Goal: Find specific page/section: Find specific page/section

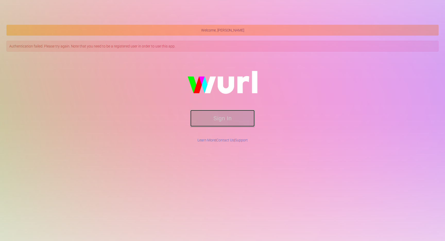
click at [215, 119] on button "Sign In" at bounding box center [223, 118] width 64 height 17
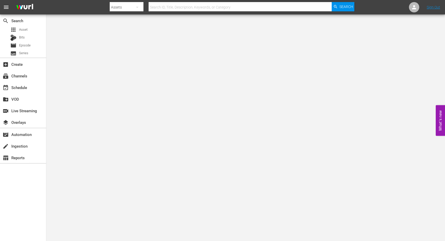
click at [171, 7] on input "text" at bounding box center [240, 7] width 183 height 12
click at [24, 44] on span "Episode" at bounding box center [25, 45] width 12 height 5
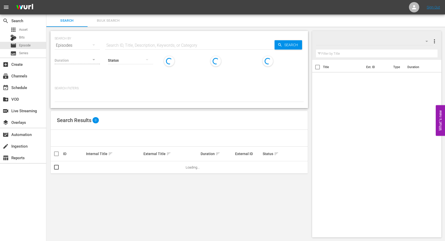
click at [136, 45] on input "text" at bounding box center [190, 45] width 170 height 12
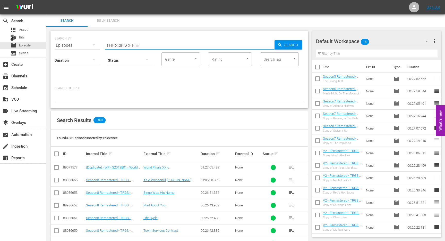
type input "THE SCIENCE Fair"
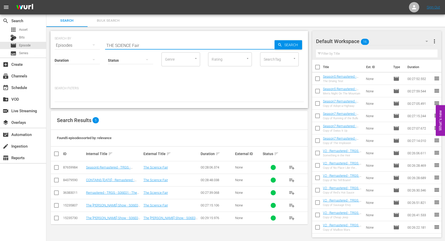
scroll to position [1, 0]
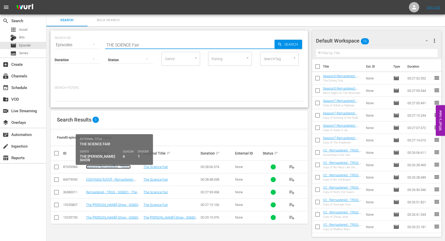
click at [116, 167] on link "Season6 Remastered - TRGS - S06E01 - The Science Fair" at bounding box center [108, 169] width 45 height 8
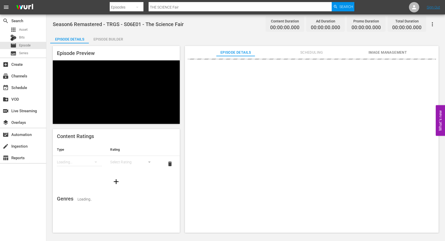
click at [119, 38] on div "Episode Builder" at bounding box center [108, 39] width 39 height 12
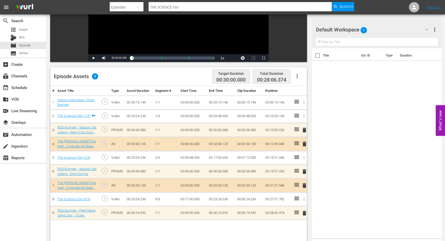
scroll to position [83, 0]
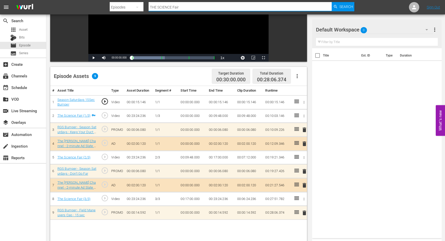
drag, startPoint x: 181, startPoint y: 8, endPoint x: 146, endPoint y: 7, distance: 35.4
click at [146, 7] on div "Search By Episodes Search ID, Title, Description, Keywords, or Category THE SCI…" at bounding box center [232, 7] width 245 height 12
type input "the poker game"
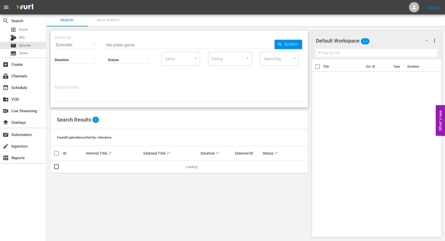
scroll to position [1, 0]
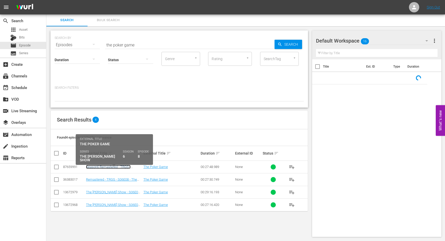
click at [106, 166] on link "Season6 Remastered - TRGS - S06E08 - The Poker Game" at bounding box center [108, 169] width 45 height 8
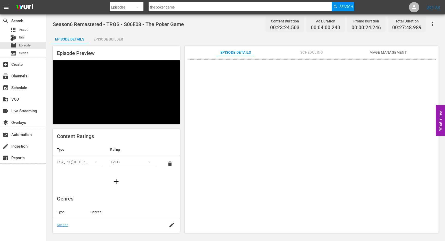
click at [106, 40] on div "Episode Builder" at bounding box center [108, 39] width 39 height 12
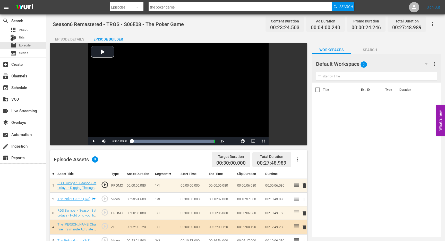
click at [177, 8] on input "the poker game" at bounding box center [240, 7] width 183 height 12
type input "church casino"
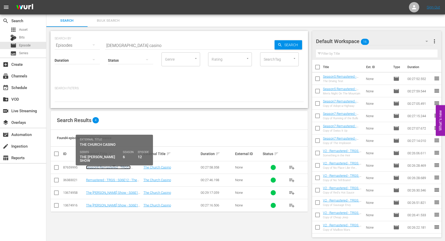
click at [111, 168] on link "Season6 Remastered - TRGS - S06E12 - The Church Casino" at bounding box center [108, 169] width 45 height 8
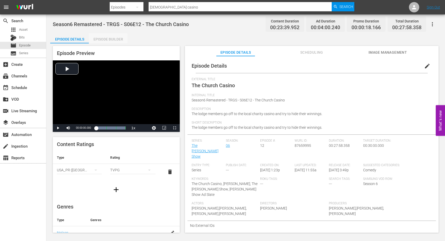
click at [116, 39] on div "Episode Builder" at bounding box center [108, 39] width 39 height 12
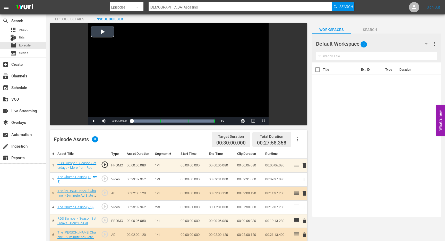
scroll to position [15, 0]
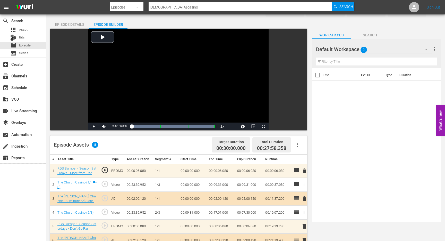
click at [172, 5] on input "church casino" at bounding box center [240, 7] width 183 height 12
type input "harold's wheels"
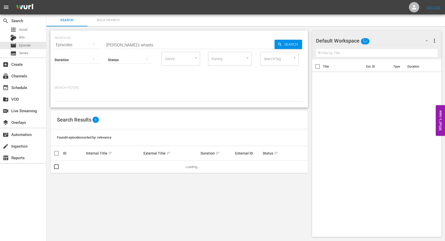
scroll to position [1, 0]
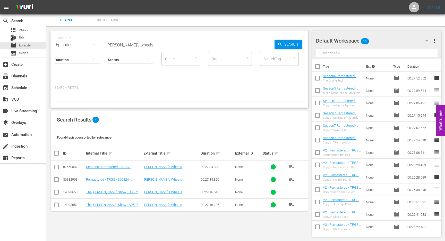
click at [111, 169] on td "Season6 Remastered - TRGS - S06E24 - Harold's Wheels" at bounding box center [113, 167] width 57 height 13
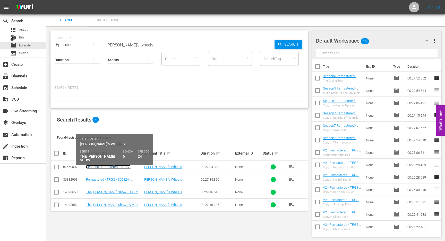
click at [110, 166] on link "Season6 Remastered - TRGS - S06E24 - Harold's Wheels" at bounding box center [112, 169] width 52 height 8
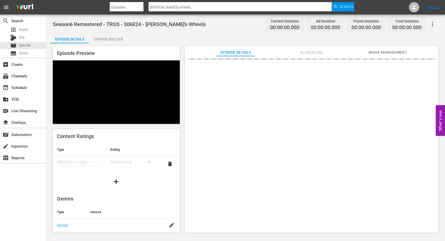
click at [113, 40] on div "Episode Builder" at bounding box center [108, 39] width 39 height 12
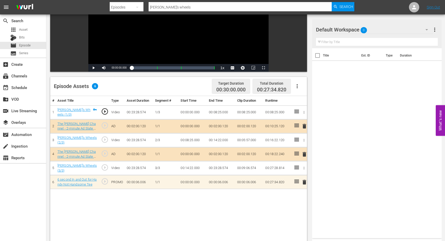
scroll to position [82, 0]
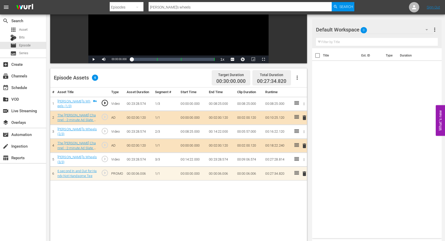
click at [345, 27] on div at bounding box center [334, 29] width 37 height 13
click at [395, 30] on div "Default Workspace 0" at bounding box center [374, 29] width 117 height 14
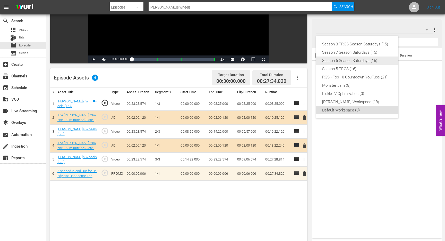
click at [346, 62] on div "Season 6 Season Saturdays (16)" at bounding box center [357, 60] width 70 height 8
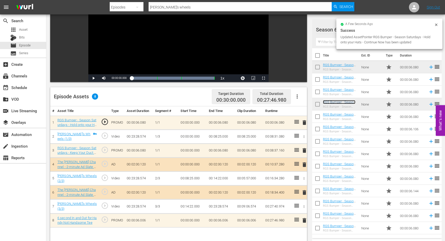
scroll to position [53, 0]
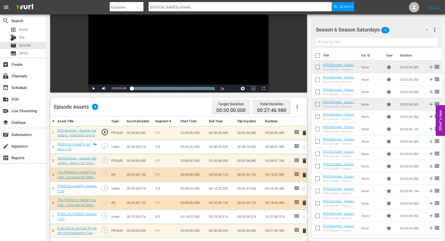
click at [304, 160] on span "delete" at bounding box center [305, 161] width 6 height 6
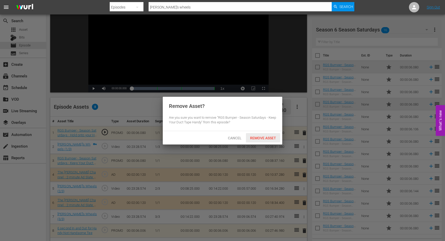
click at [261, 138] on span "Remove Asset" at bounding box center [263, 138] width 34 height 4
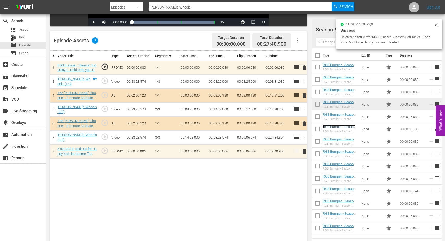
scroll to position [120, 0]
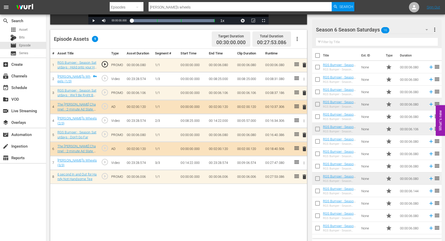
click at [192, 6] on input "harold's wheels" at bounding box center [240, 7] width 183 height 12
type input "baseball tryouts"
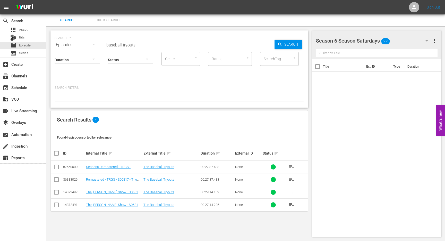
click at [107, 169] on td "Season6 Remastered - TRGS - S06E17 - The Baseball Tryouts" at bounding box center [113, 167] width 57 height 13
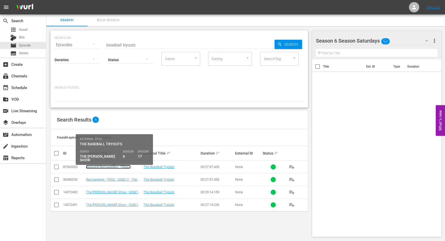
click at [107, 167] on link "Season6 Remastered - TRGS - S06E17 - The Baseball Tryouts" at bounding box center [108, 169] width 45 height 8
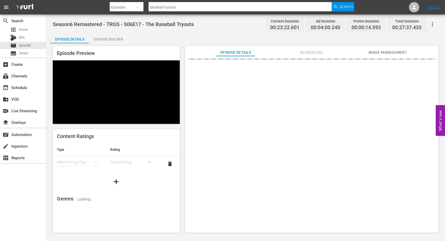
click at [113, 39] on div "Episode Builder" at bounding box center [108, 39] width 39 height 12
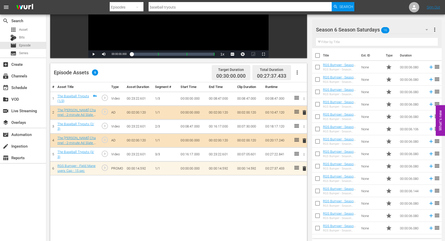
scroll to position [89, 0]
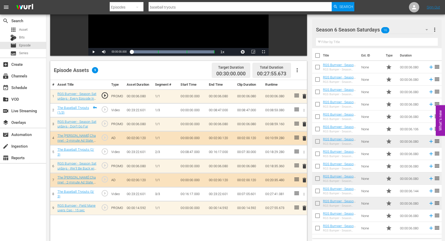
click at [185, 6] on input "baseball tryouts" at bounding box center [240, 7] width 183 height 12
type input "the love boat"
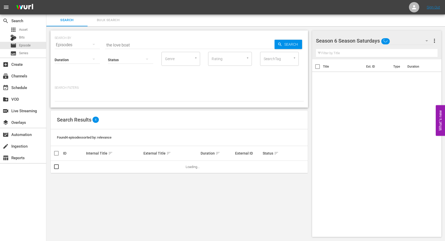
scroll to position [1, 0]
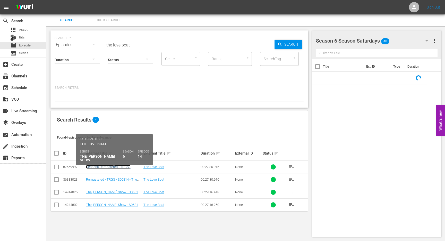
click at [107, 167] on link "Season6 Remastered - TRGS - S06E14 - The Love Boat" at bounding box center [108, 169] width 45 height 8
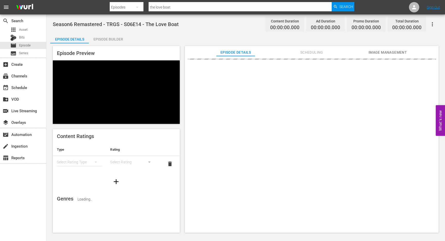
click at [102, 38] on div "Episode Builder" at bounding box center [108, 39] width 39 height 12
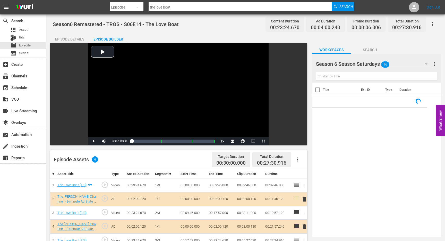
click at [118, 38] on div "Episode Builder" at bounding box center [108, 39] width 39 height 12
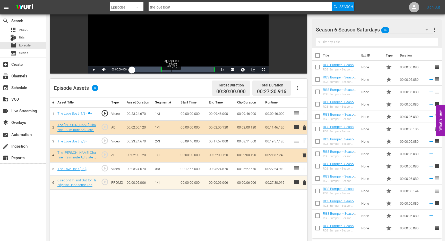
scroll to position [76, 0]
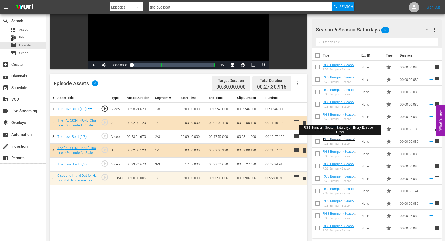
click at [340, 138] on link "RGS Bumper - Season Saturdays - Every Episode In Order" at bounding box center [339, 143] width 32 height 12
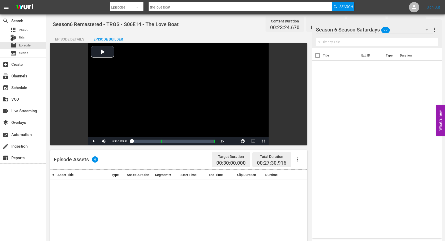
scroll to position [76, 0]
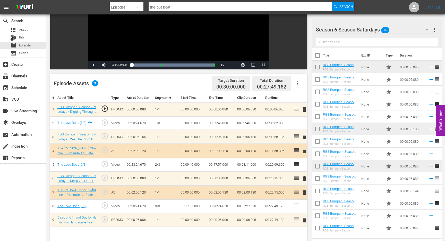
click at [173, 7] on input "the love boat" at bounding box center [240, 7] width 183 height 12
type input "the house raising"
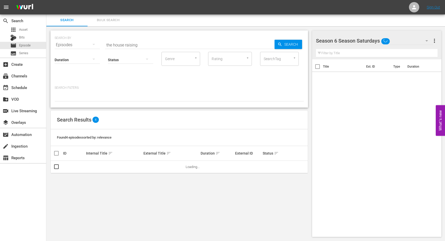
scroll to position [1, 0]
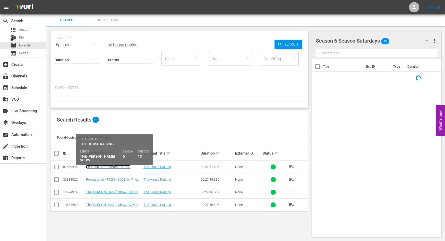
click at [98, 167] on link "Season6 Remastered - TRGS - S06E13 - The House Raising" at bounding box center [108, 169] width 45 height 8
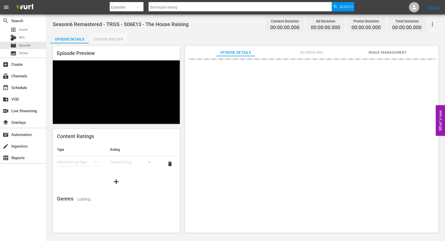
click at [115, 41] on div "Episode Builder" at bounding box center [108, 39] width 39 height 12
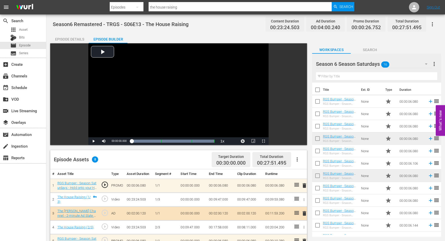
click at [180, 7] on input "the house raising" at bounding box center [240, 7] width 183 height 12
click at [209, 7] on input "text" at bounding box center [240, 7] width 183 height 12
type input "The Girlfriend"
click at [176, 8] on input "The Girlfriend" at bounding box center [240, 7] width 183 height 12
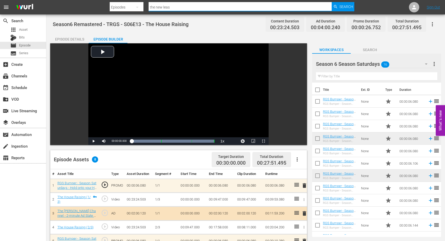
type input "the new lease"
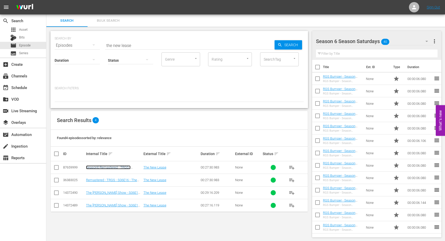
click at [108, 168] on link "Season6 Remastered - TRGS - S06E16 - The New Lease" at bounding box center [108, 169] width 45 height 8
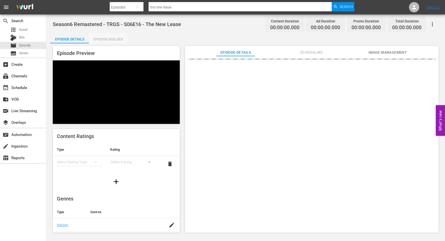
click at [110, 41] on div "Episode Builder" at bounding box center [108, 39] width 39 height 12
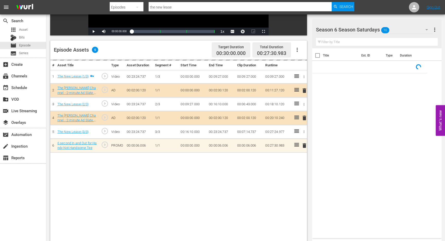
scroll to position [112, 0]
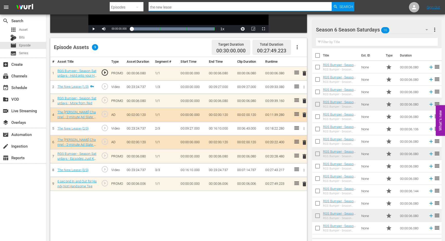
click at [197, 7] on input "the new lease" at bounding box center [240, 7] width 183 height 12
type input "30 Minutes or Free"
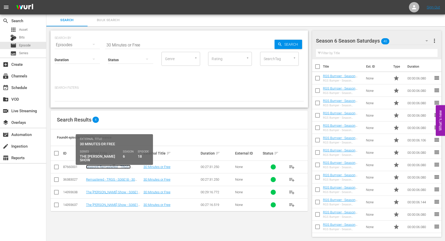
click at [104, 168] on link "Season6 Remastered - TRGS - S06E18 - 30 Minutes or Free" at bounding box center [108, 169] width 45 height 8
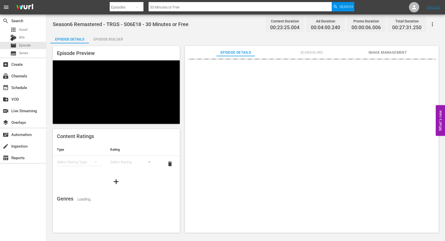
click at [113, 42] on div "Episode Builder" at bounding box center [108, 39] width 39 height 12
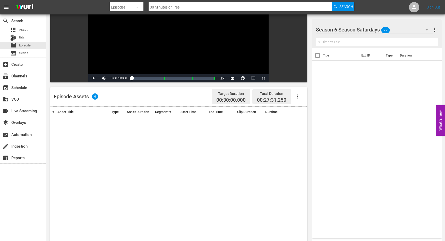
scroll to position [65, 0]
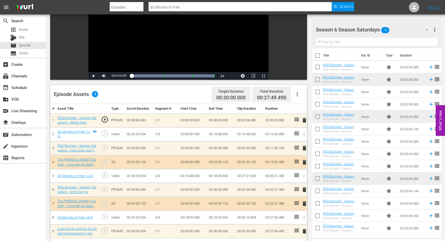
click at [185, 8] on input "30 Minutes or Free" at bounding box center [240, 7] width 183 height 12
type input "The Fund Raiser"
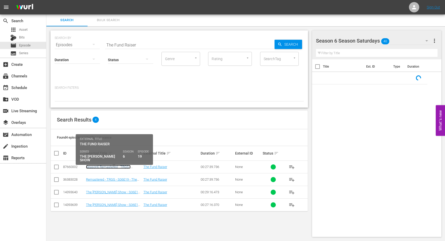
click at [107, 168] on link "Season6 Remastered - TRGS - S06E19 - The Fund Raiser" at bounding box center [108, 169] width 45 height 8
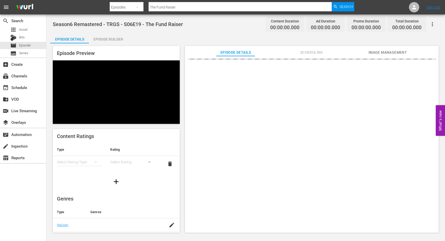
click at [108, 39] on div "Episode Builder" at bounding box center [108, 39] width 39 height 12
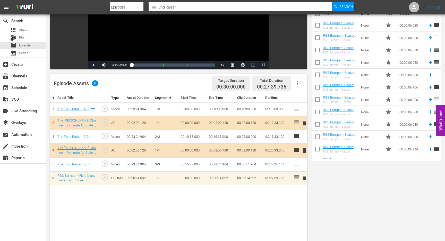
scroll to position [81, 0]
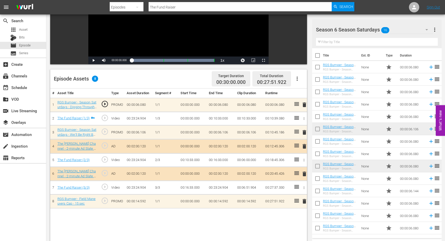
click at [182, 6] on input "The Fund Raiser" at bounding box center [240, 7] width 183 height 12
type input "Real Estate"
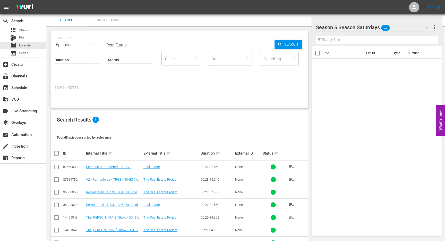
scroll to position [31, 0]
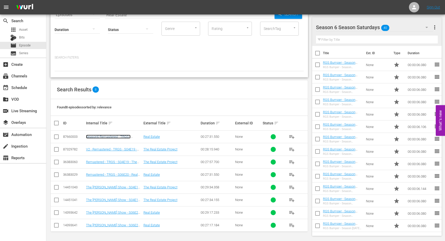
click at [98, 138] on link "Season6 Remastered - TRGS - S06E20 - Real Estate" at bounding box center [108, 139] width 45 height 8
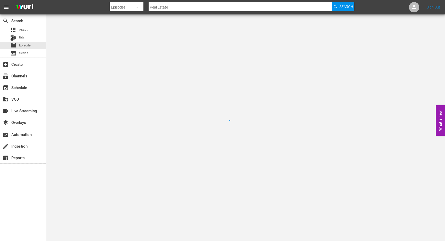
click at [98, 138] on div at bounding box center [222, 120] width 445 height 241
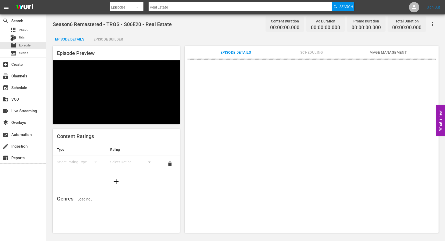
click at [110, 38] on div "Episode Builder" at bounding box center [108, 39] width 39 height 12
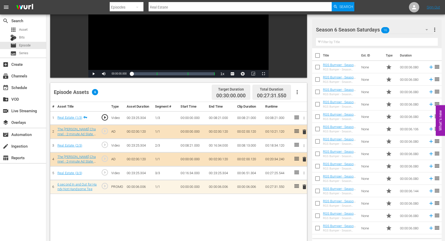
scroll to position [71, 0]
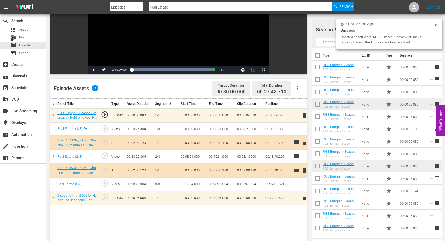
click at [175, 7] on input "Real Estate" at bounding box center [240, 7] width 183 height 12
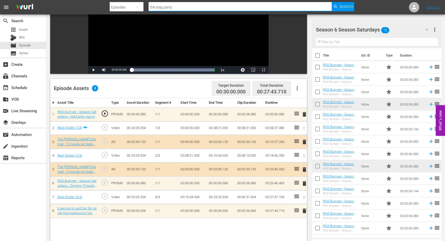
type input "the stag party"
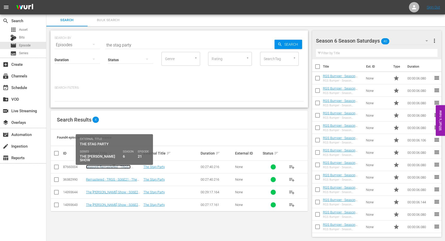
click at [115, 168] on link "Season6 Remastered - TRGS - S06E21 - The Stag Party" at bounding box center [108, 169] width 45 height 8
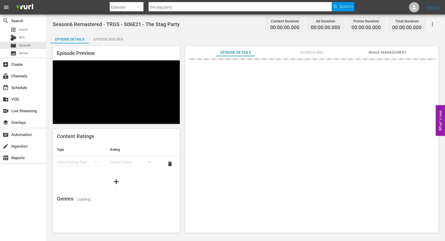
click at [111, 39] on div "Episode Builder" at bounding box center [108, 39] width 39 height 12
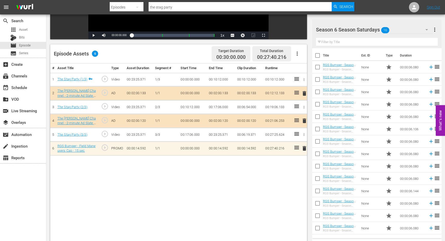
scroll to position [113, 0]
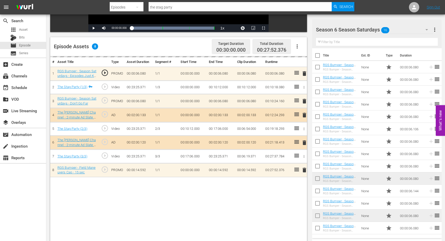
click at [181, 5] on input "the stag party" at bounding box center [240, 7] width 183 height 12
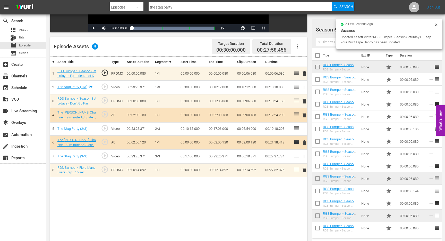
click at [181, 5] on input "the stag party" at bounding box center [240, 7] width 183 height 12
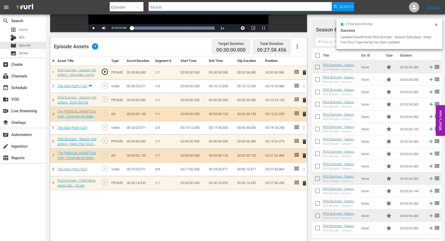
type input "the suits"
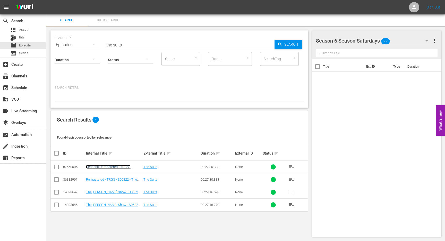
click at [107, 166] on link "Season6 Remastered - TRGS - S06E22 - The Suits" at bounding box center [108, 169] width 45 height 8
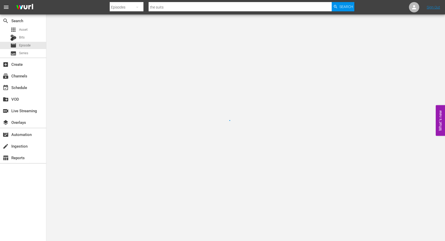
click at [107, 166] on div at bounding box center [222, 120] width 445 height 241
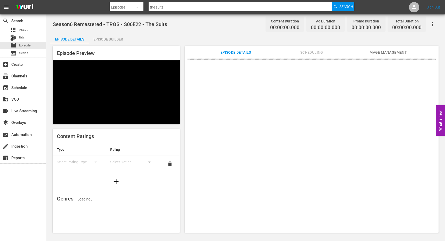
click at [114, 38] on div "Episode Builder" at bounding box center [108, 39] width 39 height 12
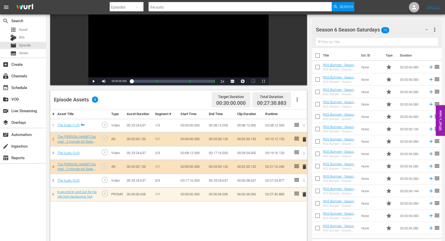
scroll to position [23, 0]
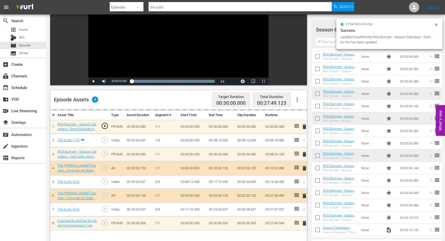
click at [185, 7] on input "the suits" at bounding box center [240, 7] width 183 height 12
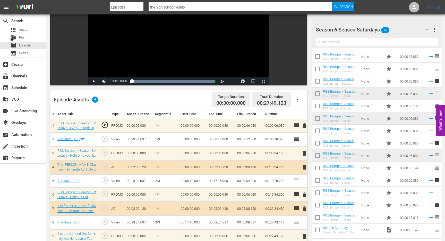
type input "the high school reunion"
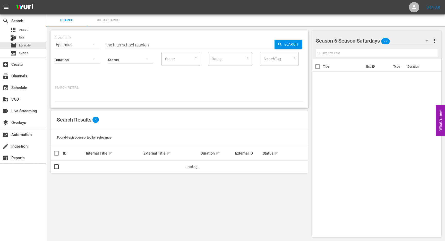
scroll to position [1, 0]
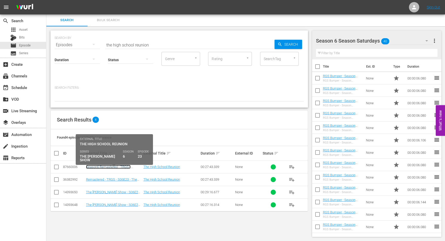
click at [108, 166] on link "Season6 Remastered - TRGS - S06E23 - The High School Reunion" at bounding box center [111, 169] width 50 height 8
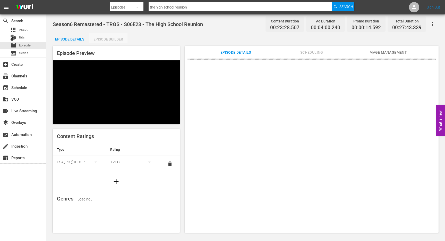
click at [106, 41] on div "Episode Builder" at bounding box center [108, 39] width 39 height 12
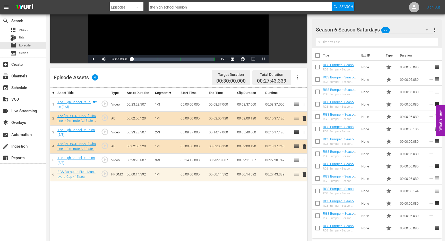
scroll to position [83, 0]
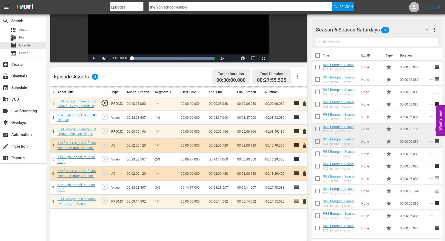
click at [187, 5] on input "the high school reunion" at bounding box center [240, 7] width 183 height 12
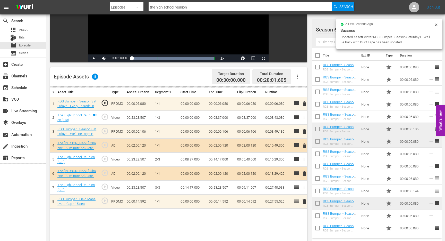
click at [187, 7] on input "the high school reunion" at bounding box center [240, 7] width 183 height 12
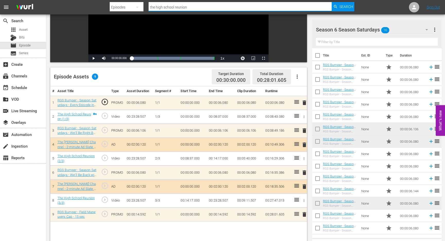
click at [303, 173] on span "delete" at bounding box center [305, 172] width 6 height 6
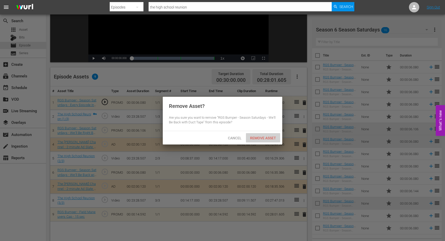
click at [259, 135] on div "Remove Asset" at bounding box center [263, 138] width 34 height 10
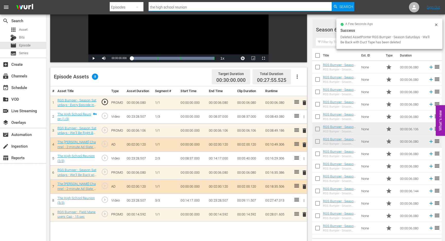
click at [185, 7] on input "the high school reunion" at bounding box center [240, 7] width 183 height 12
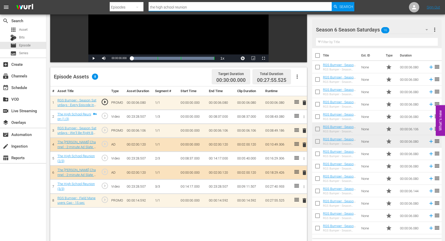
click at [168, 9] on input "the high school reunion" at bounding box center [240, 7] width 183 height 12
type input "the drill"
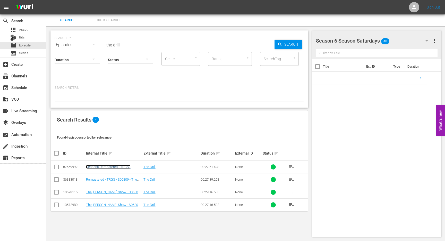
click at [104, 167] on link "Season6 Remastered - TRGS - S06E09 - The Drill" at bounding box center [108, 169] width 45 height 8
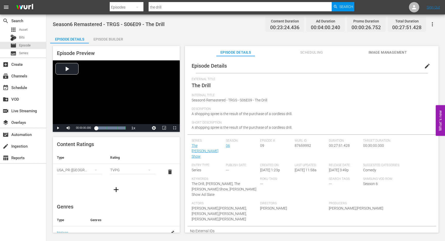
click at [118, 40] on div "Episode Builder" at bounding box center [108, 39] width 39 height 12
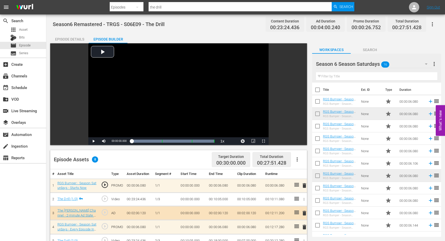
click at [165, 8] on input "the drill" at bounding box center [240, 7] width 183 height 12
type input "the driving lesson"
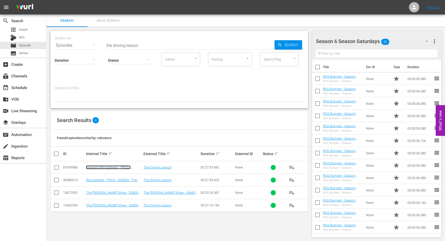
click at [111, 167] on link "Season6 Remastered - TRGS - S06E03 - The Driving Lesson" at bounding box center [108, 169] width 45 height 8
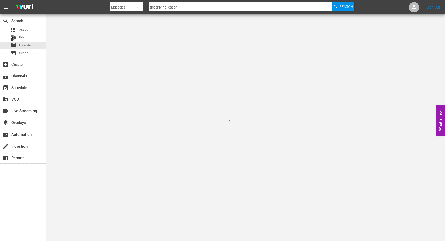
click at [111, 167] on div at bounding box center [222, 120] width 445 height 241
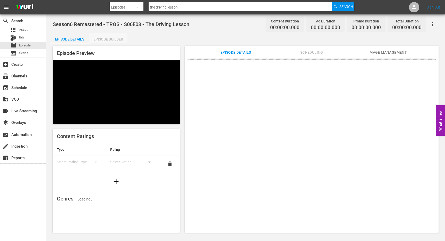
click at [112, 40] on div "Episode Builder" at bounding box center [108, 39] width 39 height 12
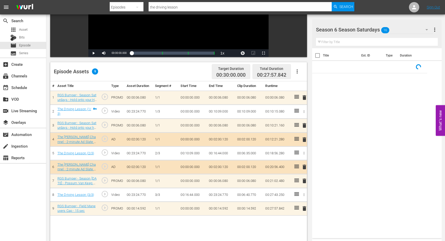
scroll to position [88, 0]
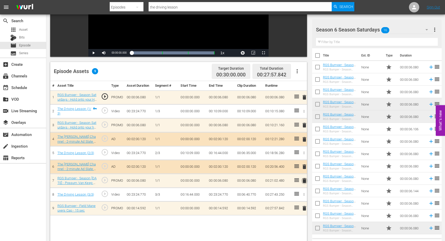
click at [304, 181] on span "delete" at bounding box center [305, 180] width 6 height 6
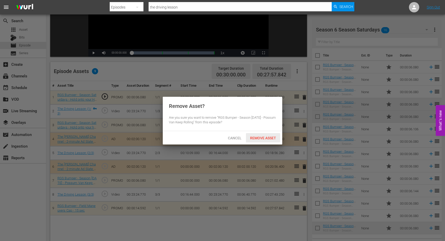
click at [263, 138] on span "Remove Asset" at bounding box center [263, 138] width 34 height 4
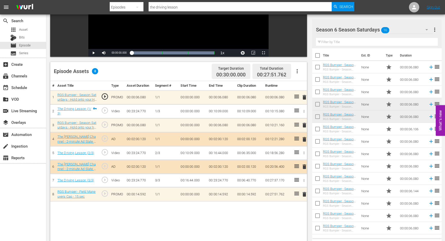
click at [188, 6] on input "the driving lesson" at bounding box center [240, 7] width 183 height 12
click at [152, 7] on input "Tunning of the bulls" at bounding box center [240, 7] width 183 height 12
type input "Running of the bulls"
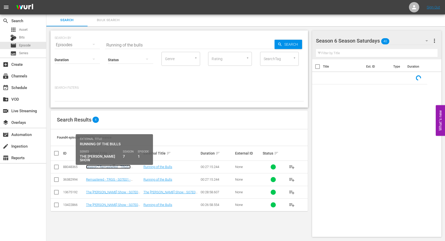
click at [111, 168] on link "Season7 Remastered - TRGS - S07E01 - Running of the Bulls" at bounding box center [108, 169] width 45 height 8
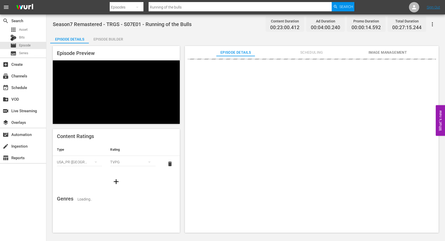
click at [111, 34] on div "Episode Builder" at bounding box center [108, 39] width 39 height 12
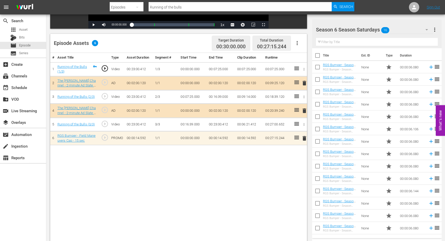
scroll to position [23, 0]
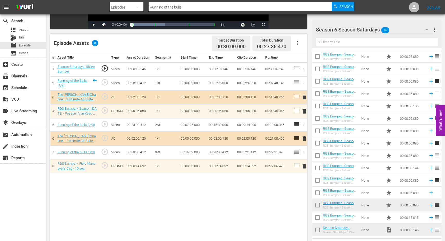
click at [185, 7] on input "Running of the bulls" at bounding box center [240, 7] width 183 height 12
type input "Swiss it up"
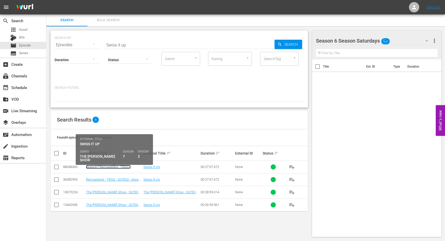
click at [100, 168] on link "Season7 Remastered - TRGS - S07E02 - Swiss It Up" at bounding box center [108, 169] width 45 height 8
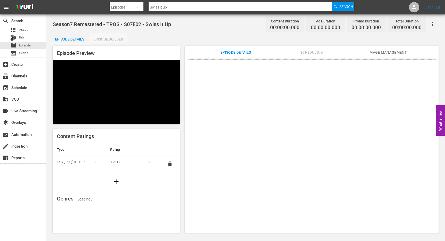
click at [109, 39] on div "Episode Builder" at bounding box center [108, 39] width 39 height 12
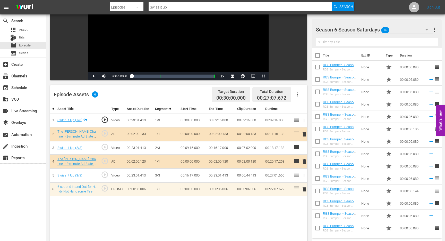
scroll to position [70, 0]
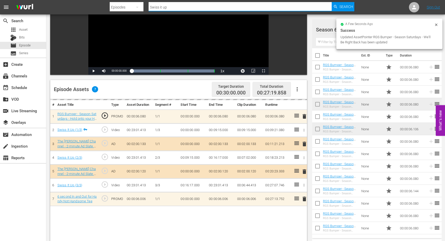
click at [229, 6] on input "Swiss it up" at bounding box center [240, 7] width 183 height 12
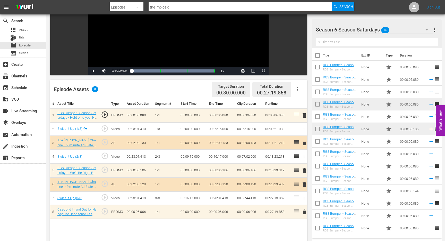
type input "the implosion"
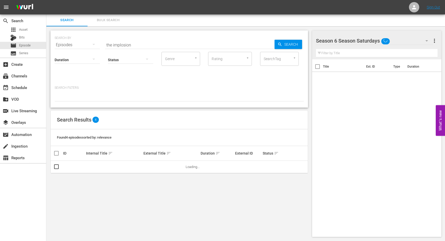
scroll to position [1, 0]
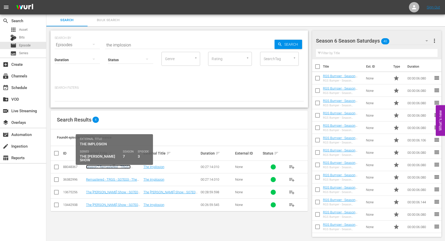
click at [106, 166] on link "Season7 Remastered - TRGS - S07E03 - The Implosion" at bounding box center [108, 169] width 45 height 8
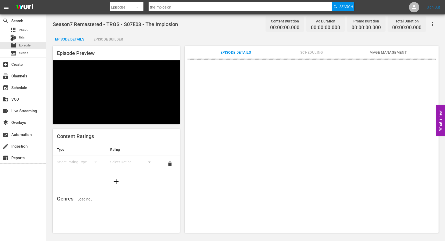
click at [112, 38] on div "Episode Builder" at bounding box center [108, 39] width 39 height 12
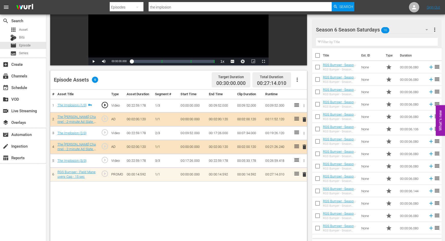
scroll to position [23, 0]
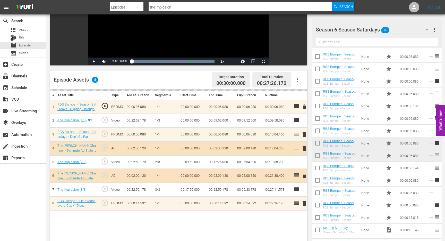
click at [180, 8] on input "the implosion" at bounding box center [240, 7] width 183 height 12
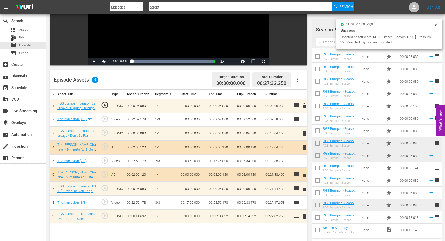
type input "Adopt-a-Highway"
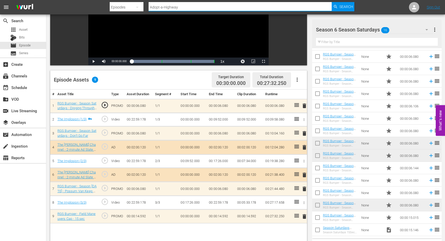
scroll to position [1, 0]
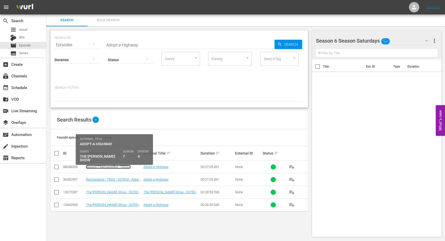
click at [94, 168] on link "Season7 Remastered - TRGS - S07E04 - Adopt-a-Highway" at bounding box center [108, 169] width 45 height 8
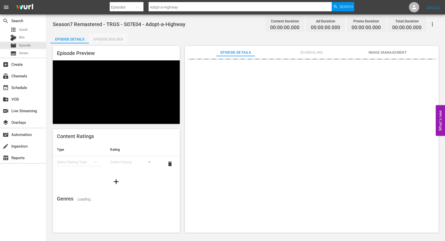
click at [120, 38] on div "Episode Builder" at bounding box center [108, 39] width 39 height 12
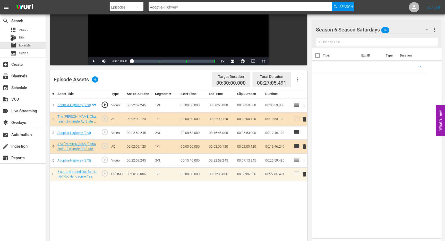
scroll to position [85, 0]
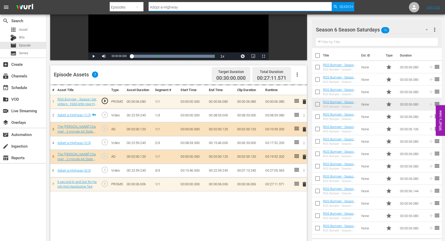
click at [177, 10] on input "Adopt-a-Highway" at bounding box center [240, 7] width 183 height 12
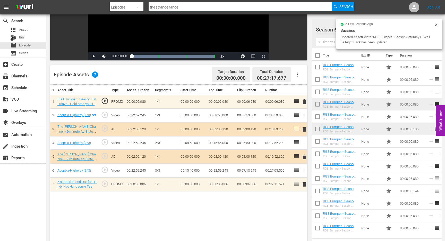
type input "the strange ranger"
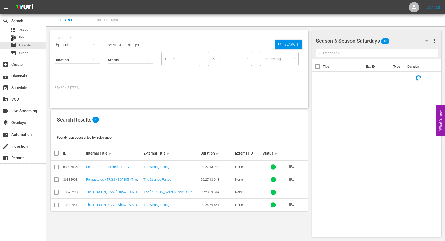
click at [98, 164] on td "Season7 Remastered - TRGS - S07E05 - The Strange Ranger" at bounding box center [113, 167] width 57 height 13
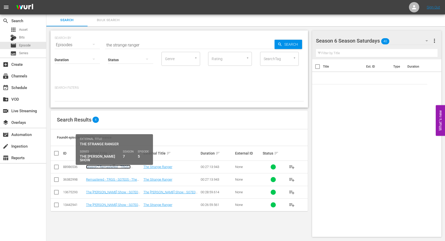
click at [98, 167] on link "Season7 Remastered - TRGS - S07E05 - The Strange Ranger" at bounding box center [108, 169] width 45 height 8
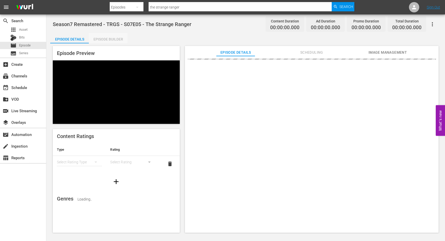
click at [112, 38] on div "Episode Builder" at bounding box center [108, 39] width 39 height 12
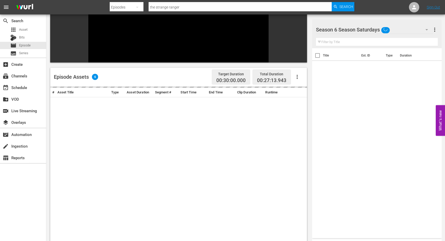
scroll to position [72, 0]
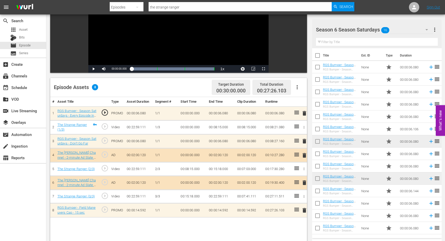
click at [188, 7] on input "the strange ranger" at bounding box center [240, 7] width 183 height 12
type input "Big Guy Little Guy"
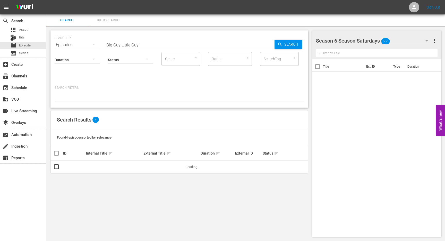
scroll to position [1, 0]
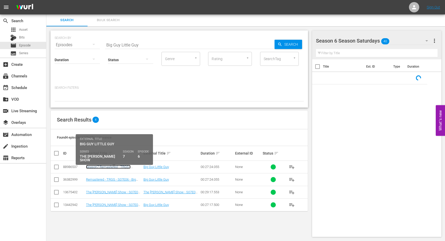
click at [96, 165] on link "Season7 Remastered - TRGS - S07E06 - Big Guy Little Guy" at bounding box center [108, 169] width 45 height 8
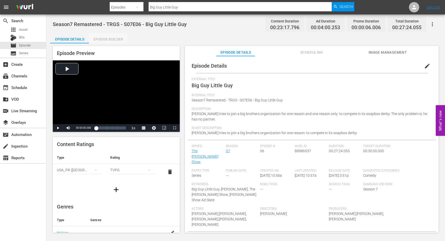
click at [108, 40] on div "Episode Builder" at bounding box center [108, 39] width 39 height 12
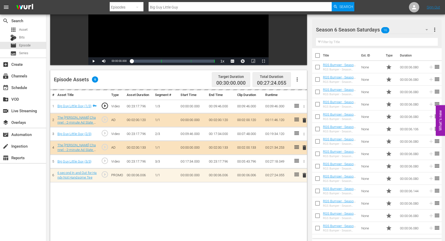
scroll to position [94, 0]
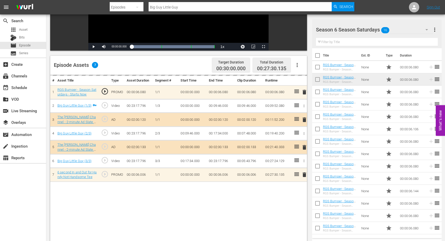
click at [173, 9] on input "Big Guy Little Guy" at bounding box center [240, 7] width 183 height 12
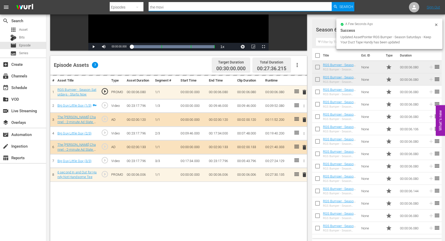
type input "the movie"
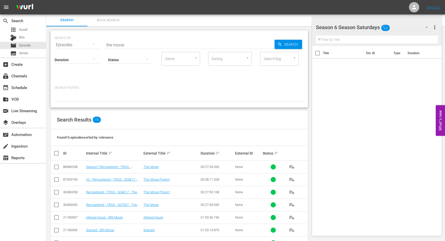
scroll to position [94, 0]
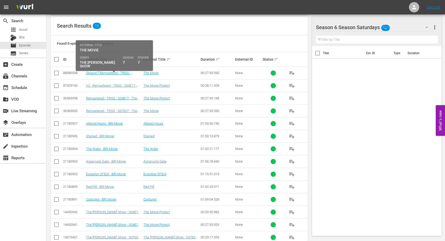
click at [104, 70] on td "Season7 Remastered - TRGS - S07E07 - The Movie" at bounding box center [113, 73] width 57 height 13
click at [104, 72] on link "Season7 Remastered - TRGS - S07E07 - The Movie" at bounding box center [108, 75] width 45 height 8
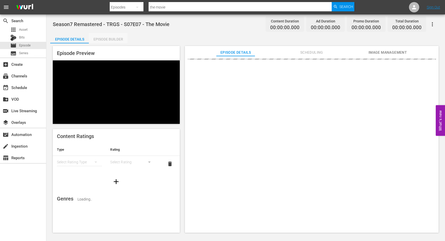
click at [107, 39] on div "Episode Builder" at bounding box center [108, 39] width 39 height 12
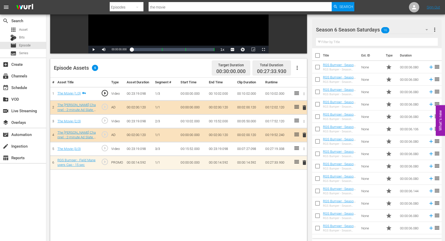
scroll to position [23, 0]
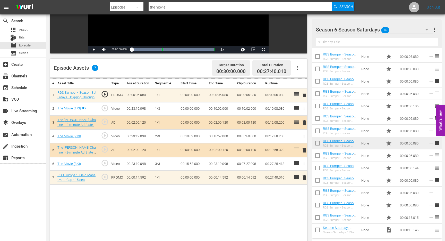
click at [184, 7] on input "the movie" at bounding box center [240, 7] width 183 height 12
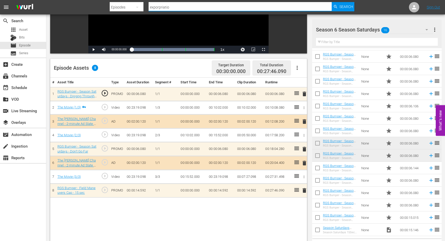
type input "exporpriation"
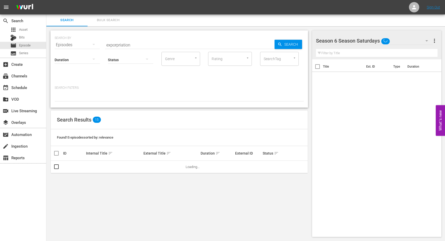
scroll to position [1, 0]
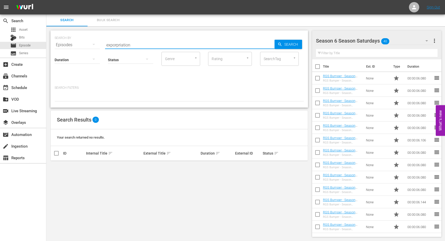
drag, startPoint x: 138, startPoint y: 46, endPoint x: 102, endPoint y: 46, distance: 35.8
click at [102, 46] on div "SEARCH BY Search By Episodes Search ID, Title, Description, Keywords, or Catego…" at bounding box center [180, 41] width 250 height 19
type input "expropriation"
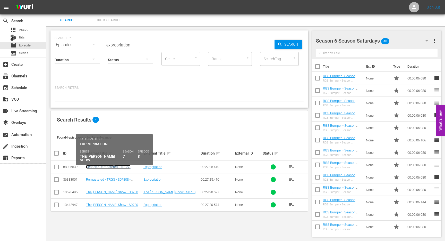
click at [99, 166] on link "Season7 Remastered - TRGS - S07E08 - Expropriation" at bounding box center [108, 169] width 45 height 8
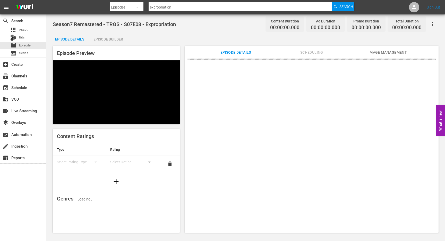
click at [115, 35] on div "Episode Builder" at bounding box center [108, 39] width 39 height 12
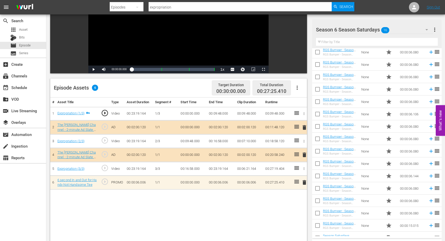
scroll to position [11, 0]
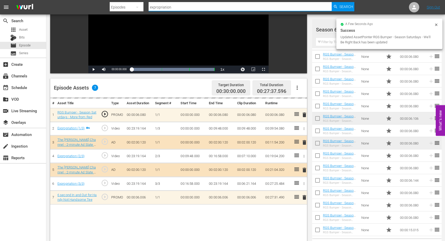
click at [192, 7] on input "expropriation" at bounding box center [240, 7] width 183 height 12
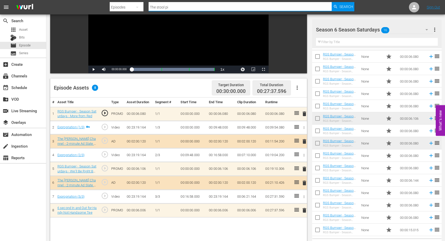
type input "The stool pigeons"
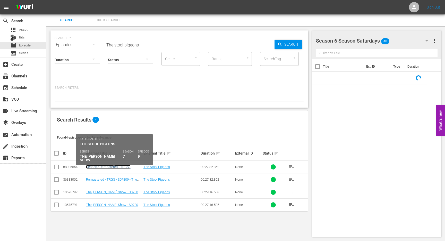
click at [100, 166] on link "Season7 Remastered - TRGS - S07E09 - The Stool Pigeons" at bounding box center [108, 169] width 45 height 8
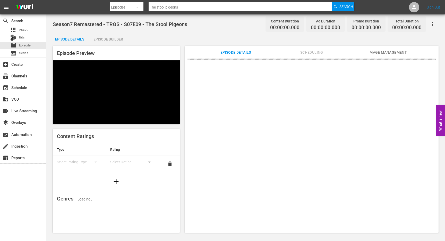
click at [109, 42] on div "Episode Builder" at bounding box center [108, 39] width 39 height 12
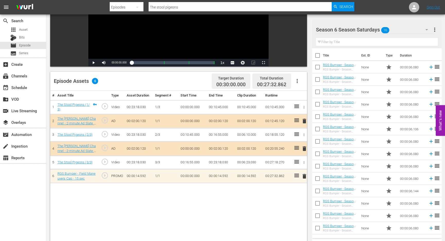
scroll to position [88, 0]
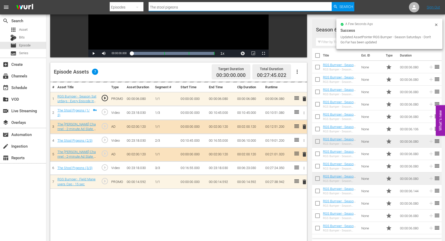
click at [186, 8] on input "The stool pigeons" at bounding box center [240, 7] width 183 height 12
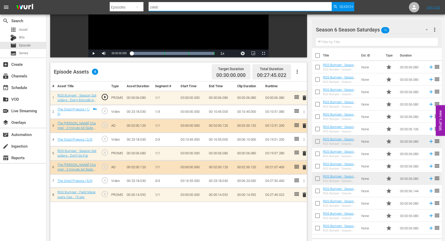
type input "Celebrity"
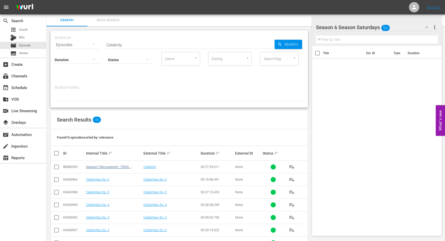
scroll to position [56, 0]
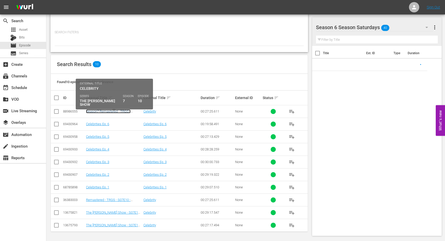
click at [101, 113] on link "Season7 Remastered - TRGS - S07E10 - Celebrity" at bounding box center [108, 113] width 45 height 8
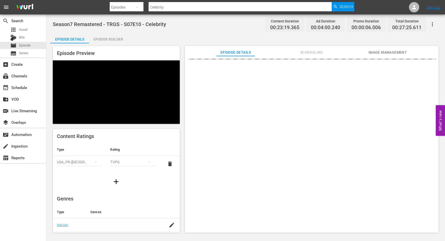
click at [107, 40] on div "Episode Builder" at bounding box center [108, 39] width 39 height 12
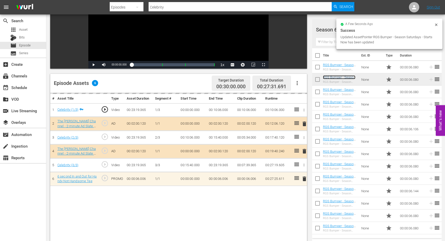
scroll to position [82, 0]
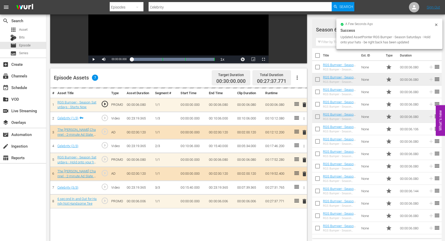
click at [169, 9] on input "Celebrity" at bounding box center [240, 7] width 183 height 12
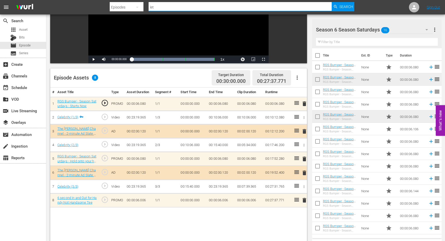
type input "Let Me Count the Ways"
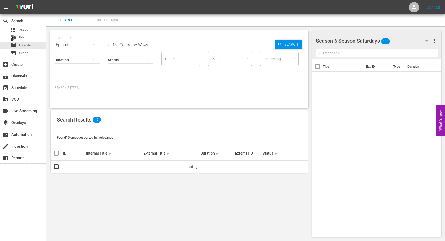
scroll to position [1, 0]
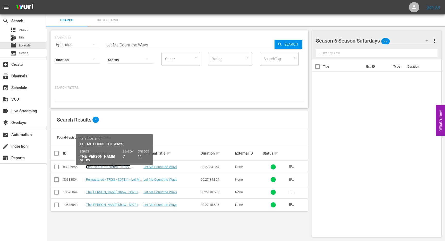
click at [105, 167] on link "Season7 Remastered - TRGS - S07E11 - Let Me Count the Ways" at bounding box center [109, 169] width 47 height 8
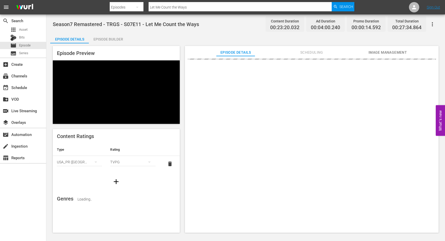
click at [108, 37] on div "Episode Builder" at bounding box center [108, 39] width 39 height 12
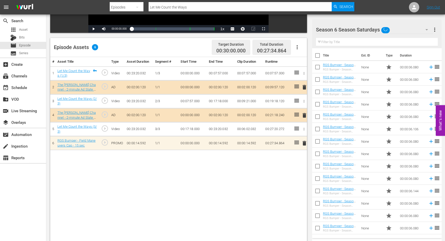
scroll to position [122, 0]
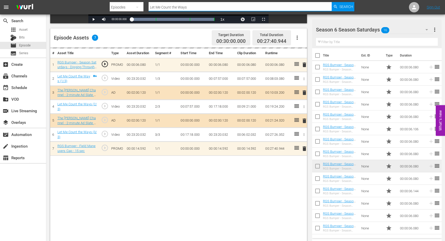
click at [178, 8] on input "Let Me Count the Ways" at bounding box center [240, 7] width 183 height 12
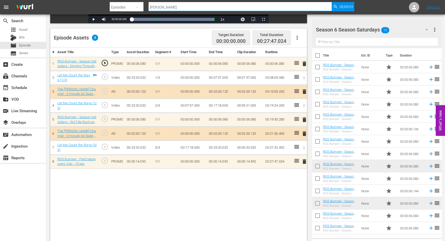
type input "pardi gras"
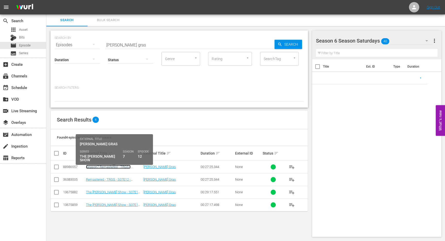
click at [97, 165] on link "Season7 Remastered - TRGS - S07E12 - Pardi Gras" at bounding box center [109, 169] width 46 height 8
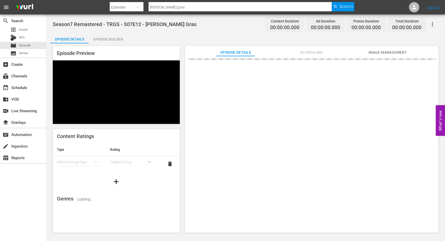
click at [114, 38] on div "Episode Builder" at bounding box center [108, 39] width 39 height 12
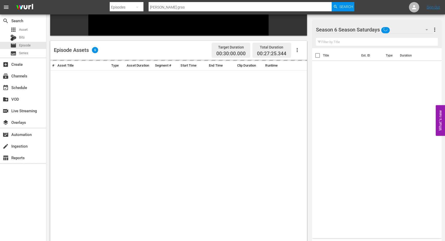
scroll to position [100, 0]
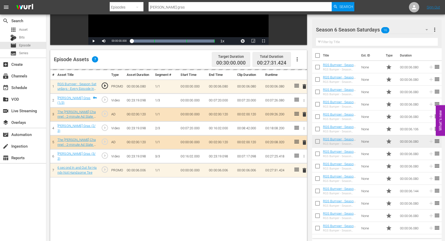
click at [183, 9] on input "pardi gras" at bounding box center [240, 7] width 183 height 12
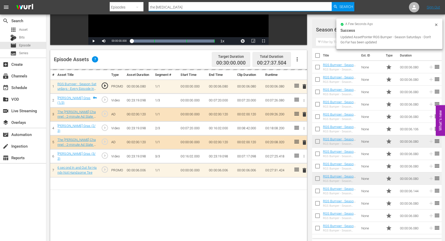
type input "The splinter lodge"
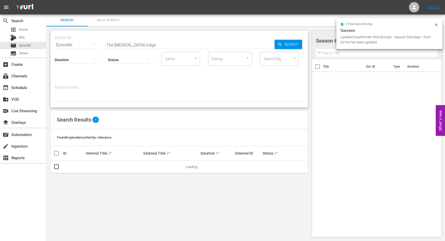
scroll to position [1, 0]
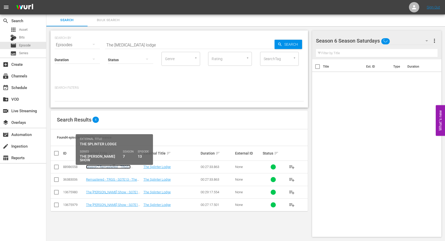
click at [97, 165] on link "Season7 Remastered - TRGS - S07E13 - The Splinter Lodge" at bounding box center [108, 169] width 45 height 8
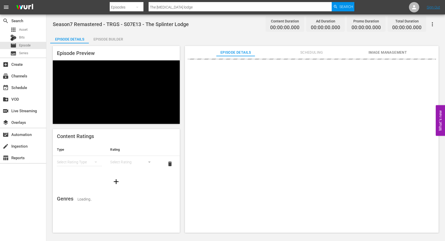
click at [113, 36] on div "Episode Builder" at bounding box center [108, 39] width 39 height 12
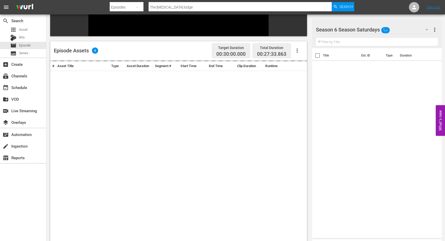
scroll to position [100, 0]
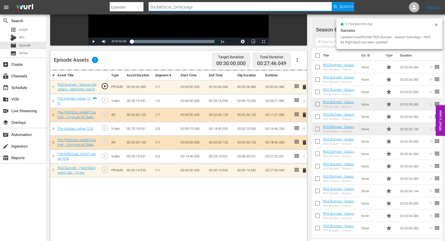
click at [186, 7] on input "The splinter lodge" at bounding box center [240, 7] width 183 height 12
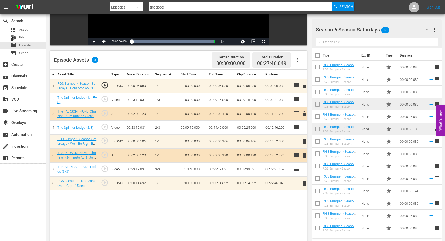
type input "The Good Old Hockey Game"
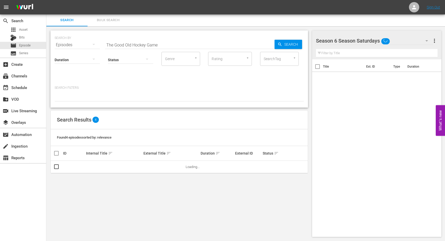
scroll to position [1, 0]
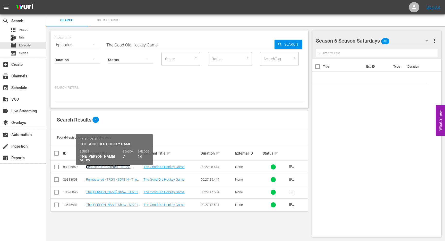
click at [95, 166] on link "Season7 Remastered - TRGS - S07E14 - The Good Old Hockey Game" at bounding box center [113, 169] width 55 height 8
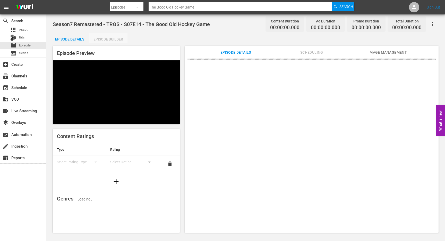
click at [111, 39] on div "Episode Builder" at bounding box center [108, 39] width 39 height 12
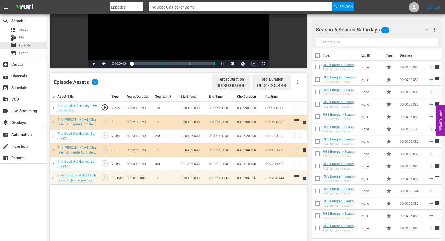
scroll to position [23, 0]
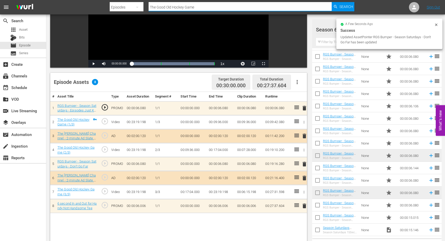
click at [208, 6] on input "The Good Old Hockey Game" at bounding box center [240, 7] width 183 height 12
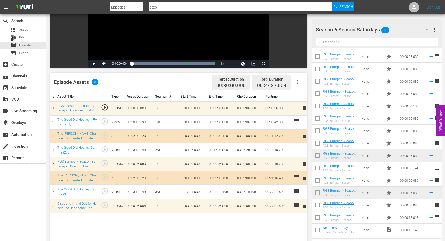
type input "Step outside"
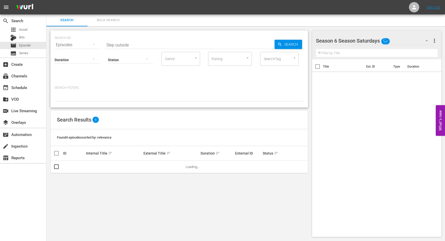
scroll to position [1, 0]
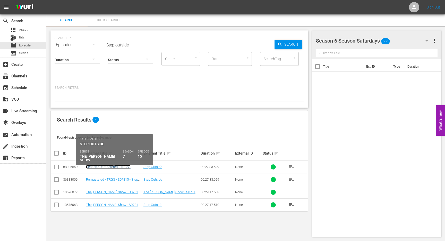
click at [97, 165] on link "Season7 Remastered - TRGS - S07E15 - Step Outside" at bounding box center [108, 169] width 45 height 8
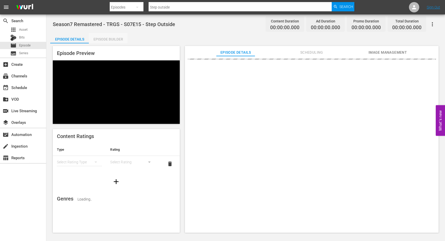
click at [105, 39] on div "Episode Builder" at bounding box center [108, 39] width 39 height 12
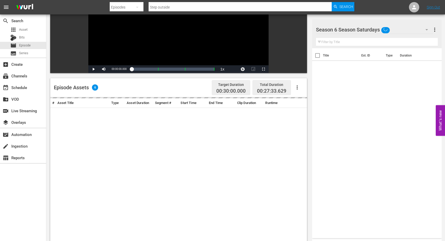
scroll to position [78, 0]
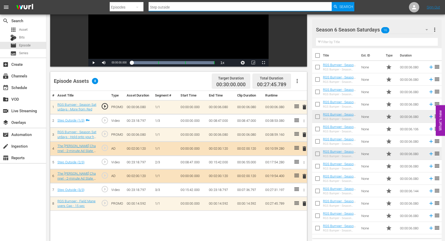
click at [170, 5] on input "Step outside" at bounding box center [240, 7] width 183 height 12
type input "The Town Mall"
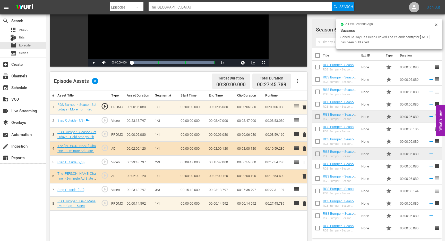
click at [191, 7] on input "The Town Mall" at bounding box center [240, 7] width 183 height 12
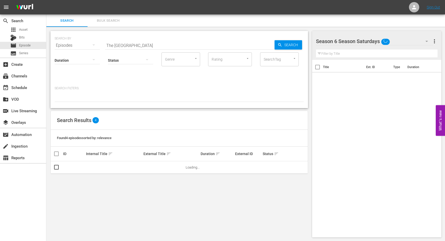
scroll to position [1, 0]
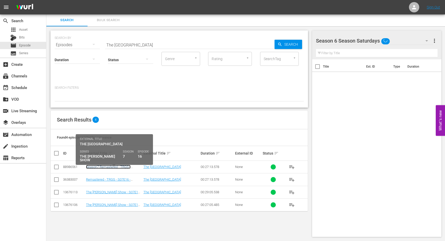
click at [112, 167] on link "Season7 Remastered - TRGS - S07E16 - The Town Mall" at bounding box center [108, 169] width 45 height 8
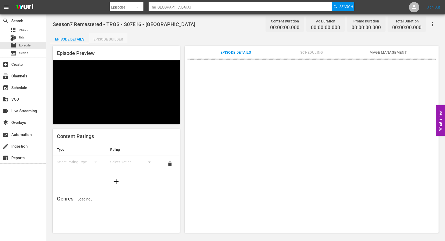
click at [111, 40] on div "Episode Builder" at bounding box center [108, 39] width 39 height 12
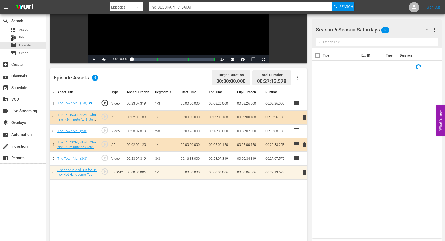
scroll to position [84, 0]
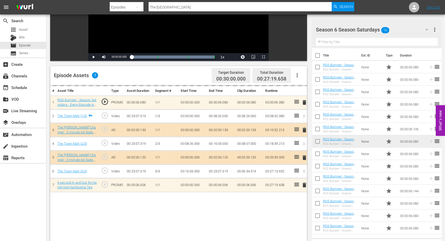
click at [180, 7] on input "The Town Mall" at bounding box center [240, 7] width 183 height 12
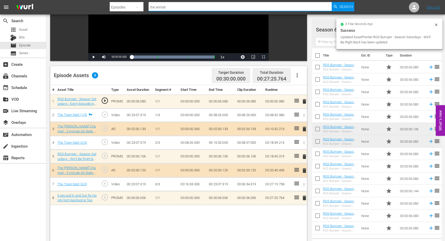
type input "The winter carnival"
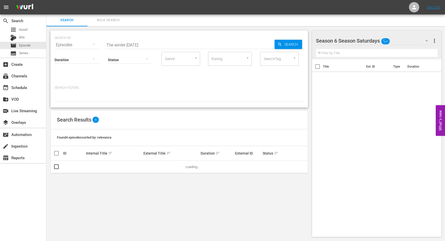
scroll to position [1, 0]
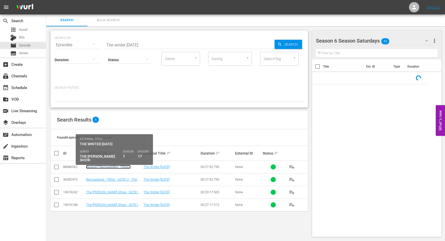
click at [114, 168] on link "Season7 Remastered - TRGS - S07E17 - The Winter Carnival" at bounding box center [108, 169] width 45 height 8
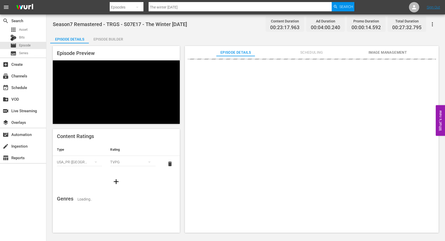
click at [107, 38] on div "Episode Builder" at bounding box center [108, 39] width 39 height 12
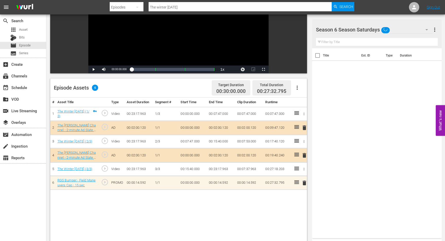
scroll to position [73, 0]
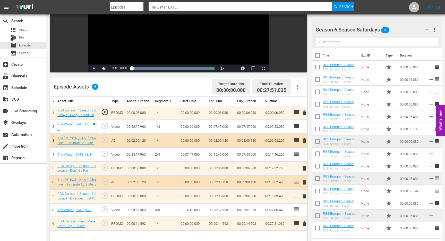
click at [186, 9] on input "The winter carnival" at bounding box center [240, 7] width 183 height 12
type input "Harolds leaving"
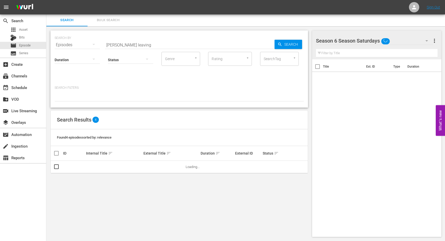
scroll to position [1, 0]
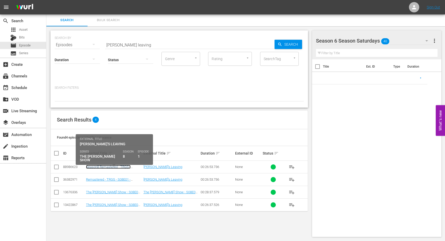
click at [105, 166] on link "Season8 Remastered - TRGS - S08E01 - Harold's Leaving" at bounding box center [112, 169] width 53 height 8
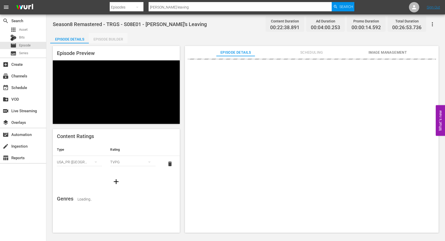
click at [117, 36] on div "Episode Builder" at bounding box center [108, 39] width 39 height 12
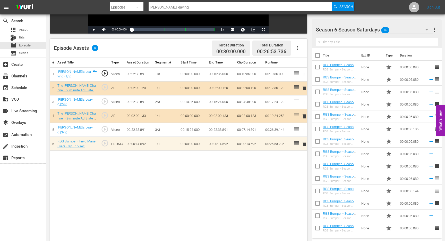
scroll to position [23, 0]
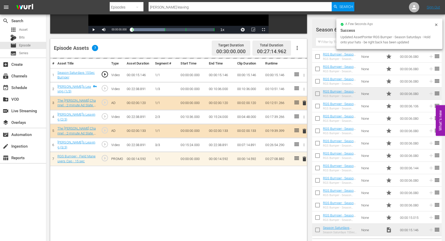
click at [179, 6] on input "Harolds leaving" at bounding box center [240, 7] width 183 height 12
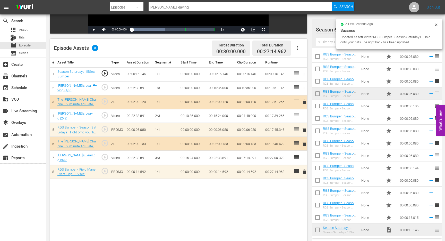
click at [179, 6] on input "Harolds leaving" at bounding box center [240, 7] width 183 height 12
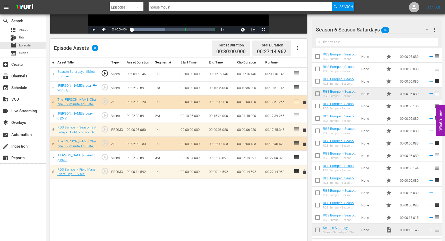
type input "house moving"
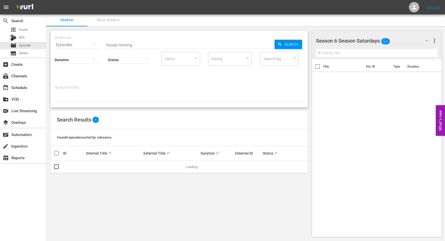
scroll to position [1, 0]
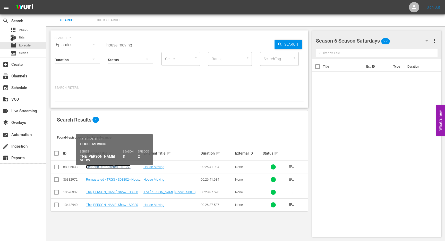
click at [112, 166] on link "Season8 Remastered - TRGS - S08E02 - House Moving" at bounding box center [108, 169] width 45 height 8
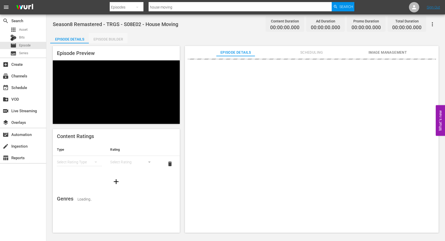
click at [115, 38] on div "Episode Builder" at bounding box center [108, 39] width 39 height 12
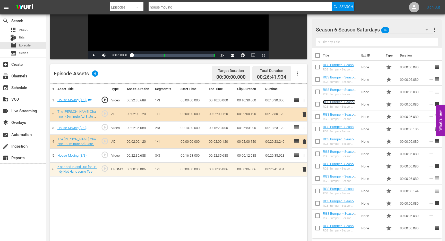
scroll to position [87, 0]
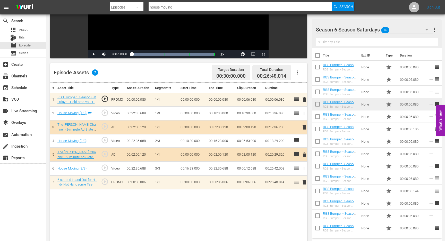
click at [181, 6] on input "house moving" at bounding box center [240, 7] width 183 height 12
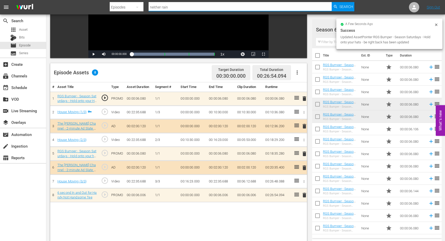
type input "Neither Rain Nor Sleet"
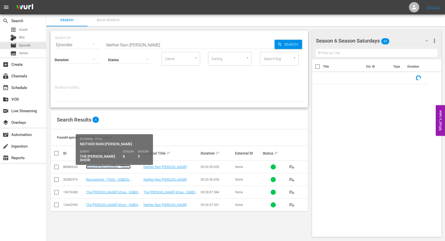
click at [95, 168] on link "Season8 Remastered - TRGS - S08E03 - Neither Rain Nor Sleet" at bounding box center [109, 169] width 46 height 8
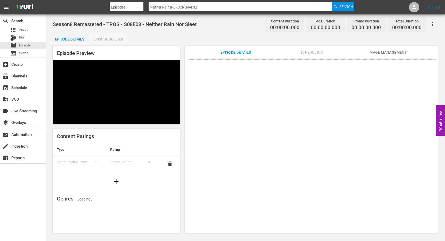
click at [114, 39] on div "Episode Builder" at bounding box center [108, 39] width 39 height 12
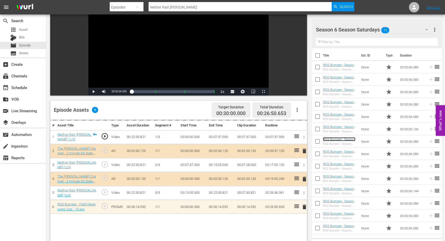
scroll to position [51, 0]
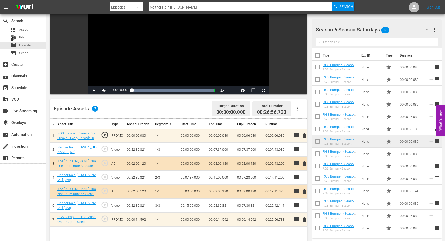
click at [189, 6] on input "Neither Rain Nor Sleet" at bounding box center [240, 7] width 183 height 12
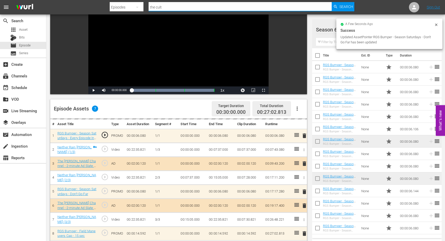
type input "The cult visit"
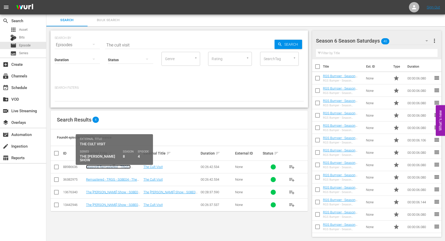
click at [123, 167] on link "Season8 Remastered - TRGS - S08E04 - The Cult Visit" at bounding box center [108, 169] width 45 height 8
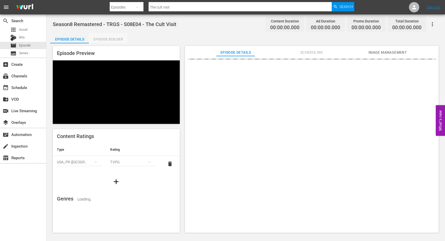
click at [106, 36] on div "Episode Builder" at bounding box center [108, 39] width 39 height 12
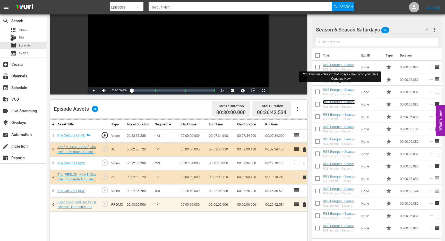
scroll to position [57, 0]
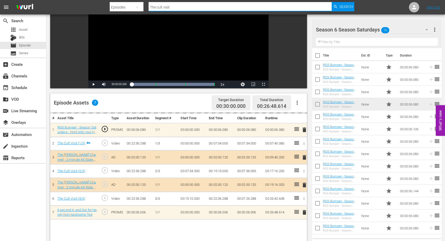
click at [175, 9] on input "The cult visit" at bounding box center [240, 7] width 183 height 12
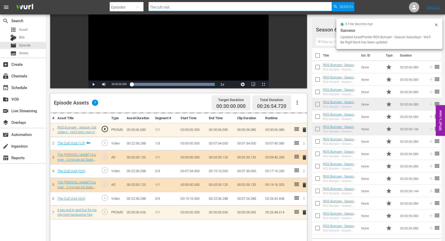
click at [175, 9] on input "The cult visit" at bounding box center [240, 7] width 183 height 12
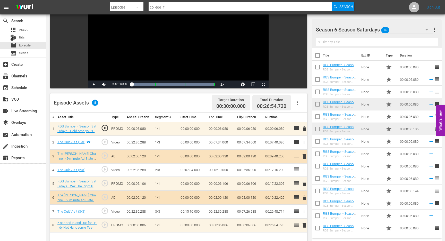
type input "college life"
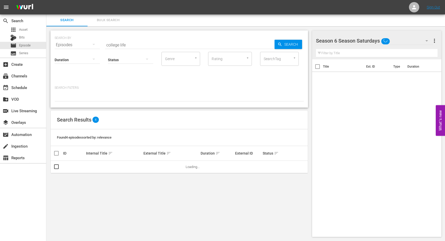
scroll to position [1, 0]
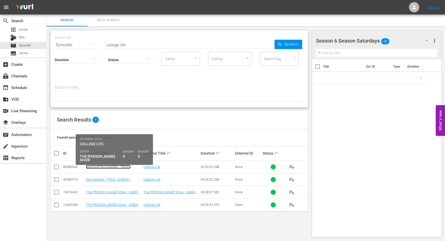
click at [103, 166] on link "Season8 Remastered - TRGS - S08E05 - College Life" at bounding box center [108, 169] width 45 height 8
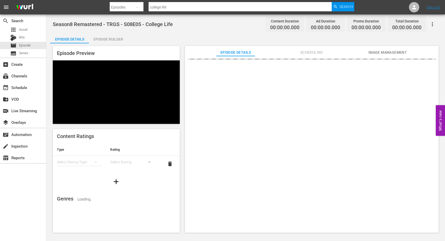
click at [118, 38] on div "Episode Builder" at bounding box center [108, 39] width 39 height 12
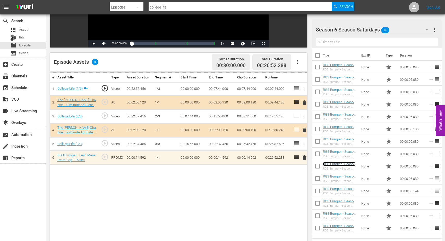
scroll to position [102, 0]
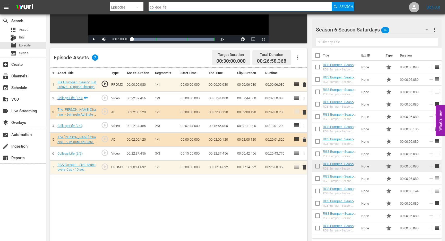
click at [185, 4] on input "college life" at bounding box center [240, 7] width 183 height 12
click at [184, 5] on input "college life" at bounding box center [240, 7] width 183 height 12
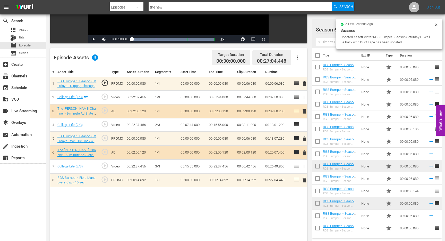
type input "The new monument"
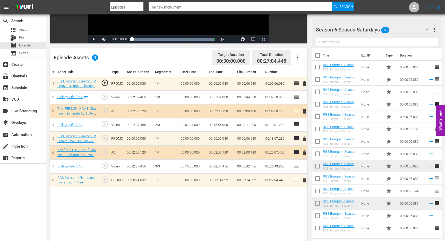
scroll to position [1, 0]
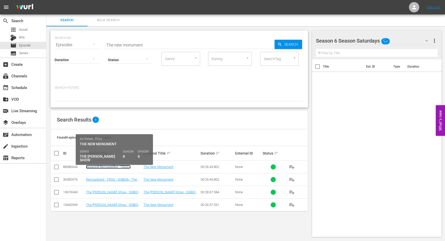
click at [110, 166] on link "Season8 Remastered - TRGS - S08E06 - The New Monument" at bounding box center [108, 169] width 45 height 8
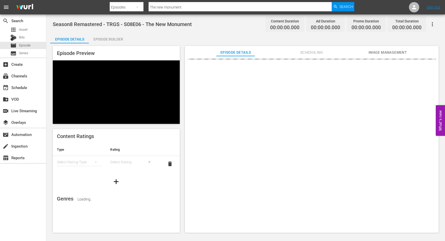
click at [104, 39] on div "Episode Builder" at bounding box center [108, 39] width 39 height 12
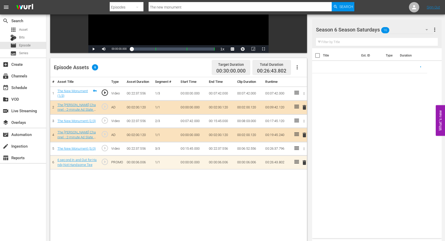
scroll to position [105, 0]
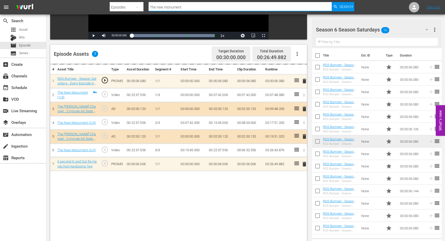
click at [179, 7] on input "The new monument" at bounding box center [240, 7] width 183 height 12
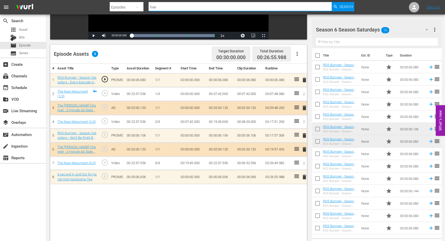
type input "Free Apricots"
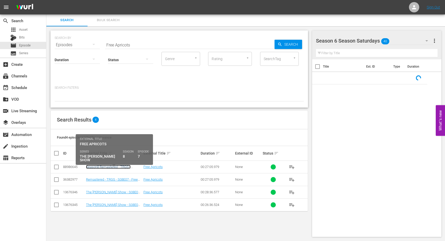
click at [102, 165] on link "Season8 Remastered - TRGS - S08E07 - Free Apricots" at bounding box center [108, 169] width 45 height 8
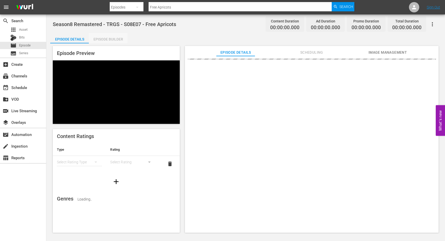
click at [119, 40] on div "Episode Builder" at bounding box center [108, 39] width 39 height 12
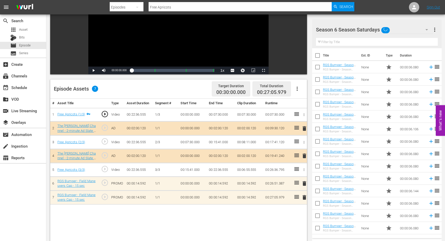
scroll to position [81, 0]
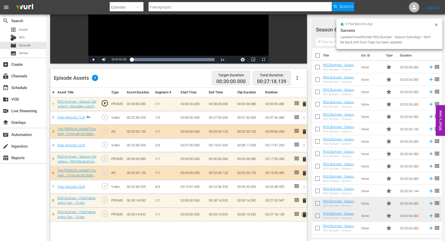
click at [304, 214] on span "delete" at bounding box center [305, 214] width 6 height 6
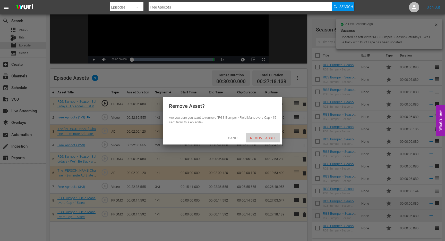
click at [261, 136] on span "Remove Asset" at bounding box center [263, 138] width 34 height 4
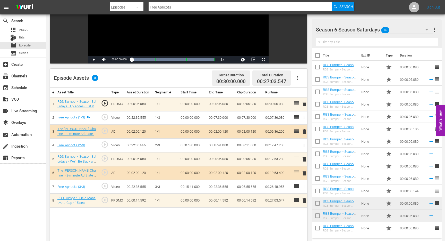
click at [188, 8] on input "Free Apricots" at bounding box center [240, 7] width 183 height 12
type input "The mayor race"
click at [180, 8] on input "The mayor race" at bounding box center [240, 7] width 183 height 12
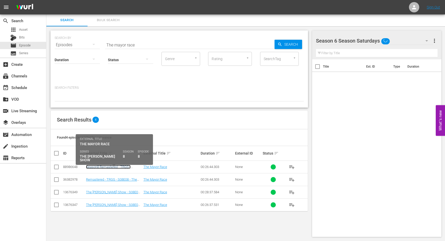
click at [97, 167] on link "Season8 Remastered - TRGS - S08E08 - The Mayor Race" at bounding box center [108, 169] width 45 height 8
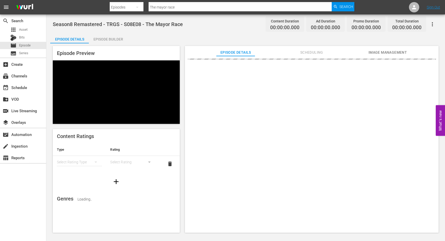
click at [116, 42] on div "Episode Builder" at bounding box center [108, 39] width 39 height 12
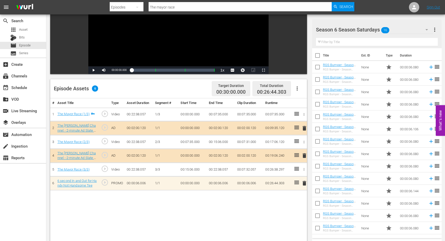
scroll to position [72, 0]
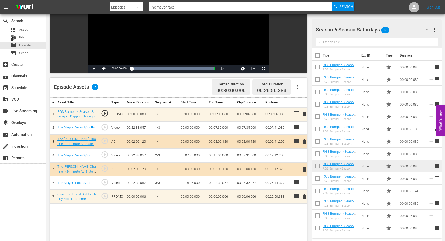
click at [177, 7] on input "The mayor race" at bounding box center [240, 7] width 183 height 12
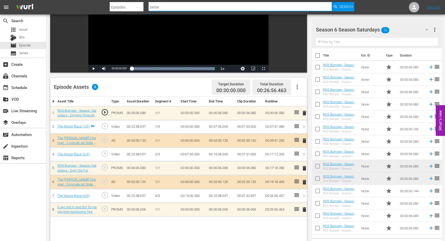
type input "Better To Give Than Receive"
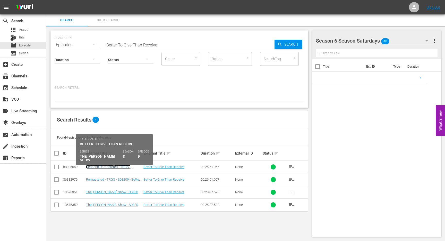
click at [122, 165] on link "Season8 Remastered - TRGS - S08E09 - Better To Give Than Receive" at bounding box center [113, 169] width 55 height 8
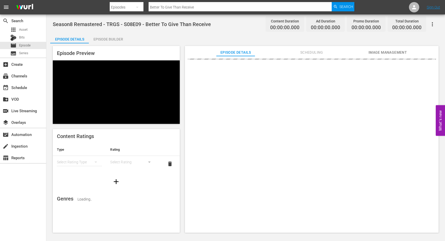
click at [108, 40] on div "Episode Builder" at bounding box center [108, 39] width 39 height 12
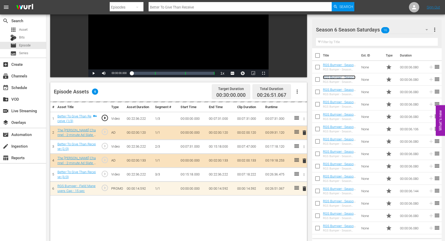
scroll to position [68, 0]
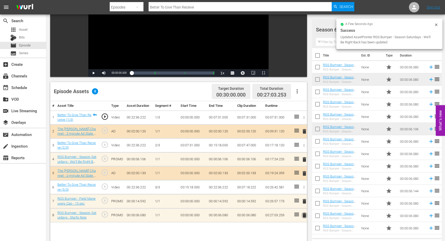
click at [303, 215] on span "delete" at bounding box center [305, 215] width 6 height 6
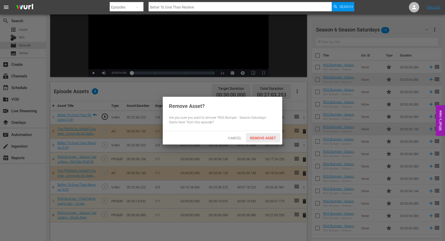
click at [260, 138] on span "Remove Asset" at bounding box center [263, 138] width 34 height 4
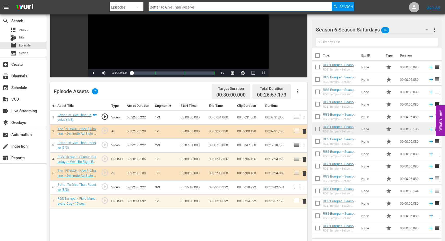
click at [204, 10] on input "Better To Give Than Receive" at bounding box center [240, 7] width 183 height 12
click at [204, 9] on input "Better To Give Than Receive" at bounding box center [240, 7] width 183 height 12
type input "Town Services Contract"
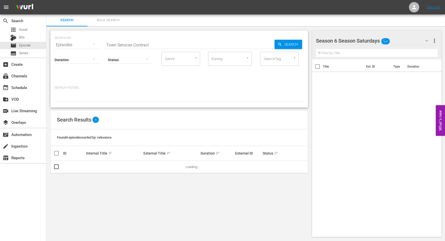
scroll to position [1, 0]
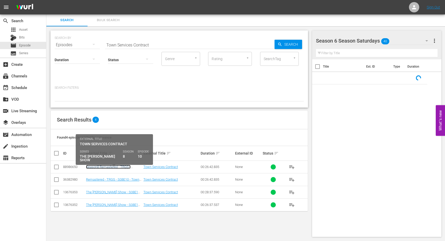
click at [106, 167] on link "Season8 Remastered - TRGS - S08E10 - Town Services Contract" at bounding box center [110, 169] width 48 height 8
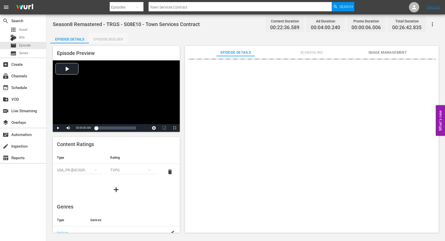
click at [118, 39] on div "Episode Builder" at bounding box center [108, 39] width 39 height 12
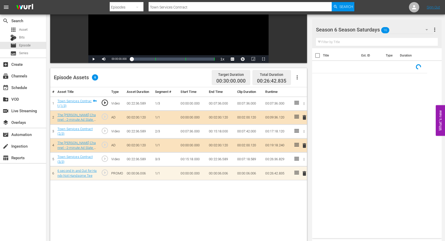
scroll to position [91, 0]
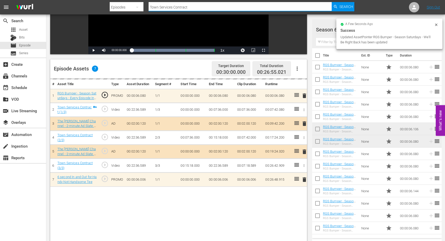
click at [185, 7] on input "Town Services Contract" at bounding box center [240, 7] width 183 height 12
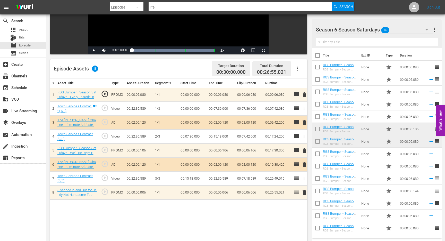
type input "Life Cycle"
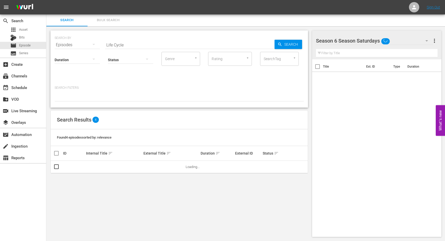
scroll to position [1, 0]
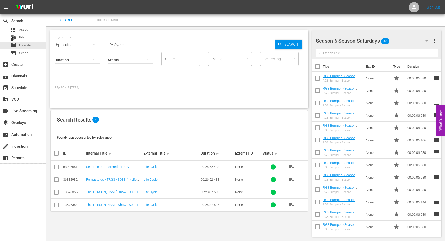
click at [116, 170] on td "Season8 Remastered - TRGS - S08E11 - Life Cycle" at bounding box center [113, 167] width 57 height 13
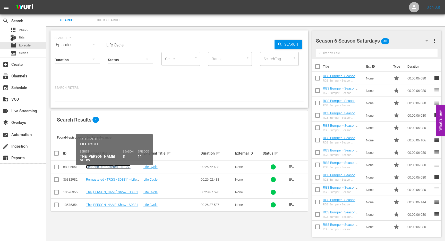
click at [116, 166] on link "Season8 Remastered - TRGS - S08E11 - Life Cycle" at bounding box center [108, 169] width 45 height 8
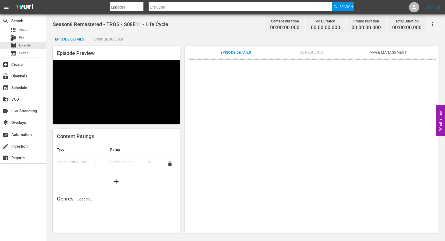
click at [112, 39] on div "Episode Builder" at bounding box center [108, 39] width 39 height 12
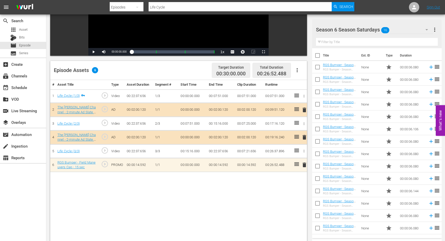
scroll to position [94, 0]
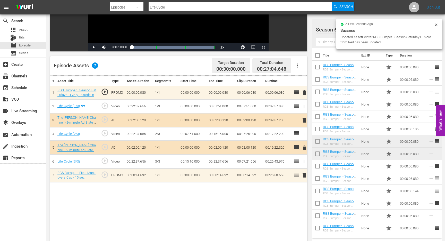
click at [173, 8] on input "Life Cycle" at bounding box center [240, 7] width 183 height 12
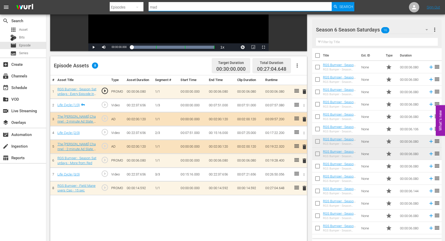
type input "Mad About You"
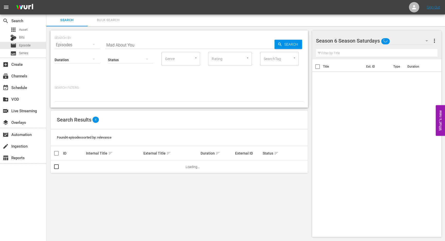
scroll to position [81, 0]
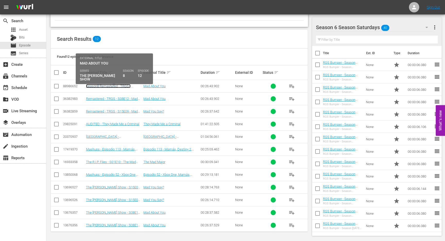
click at [103, 86] on link "Season8 Remastered - TRGS - S08E12 - Mad About You" at bounding box center [108, 88] width 45 height 8
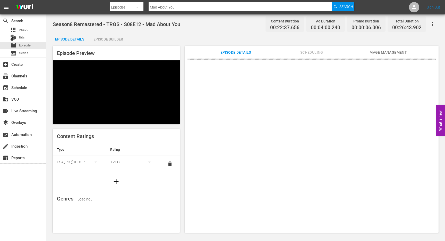
click at [109, 32] on div "Season8 Remastered - TRGS - S08E12 - Mad About You Content Duration 00:22:37.65…" at bounding box center [245, 123] width 399 height 219
click at [109, 37] on div "Episode Builder" at bounding box center [108, 39] width 39 height 12
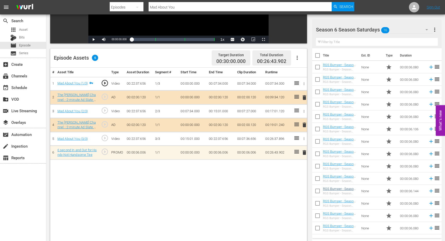
scroll to position [105, 0]
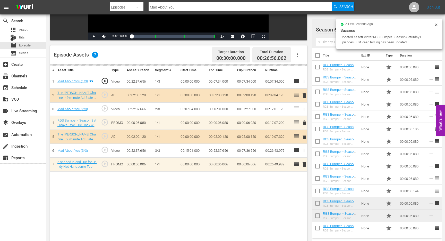
click at [187, 7] on input "Mad About You" at bounding box center [240, 7] width 183 height 12
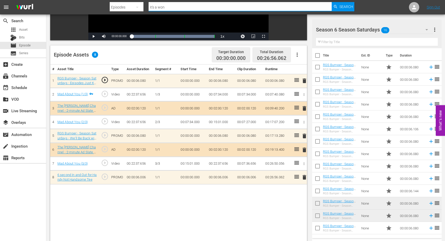
type input "It's A Wonderful Red Green Christmas"
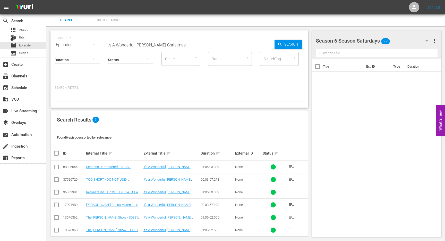
scroll to position [5, 0]
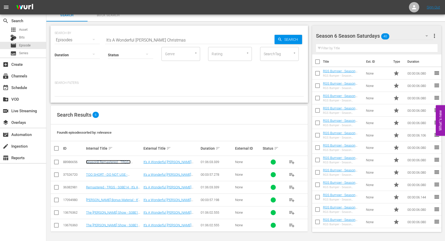
click at [113, 160] on link "Season8 Remastered - TRGS - S08E14 - It's A Wonderful Red Green Christmas" at bounding box center [108, 166] width 45 height 12
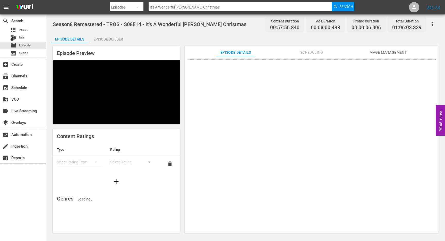
click at [117, 37] on div "Episode Builder" at bounding box center [108, 39] width 39 height 12
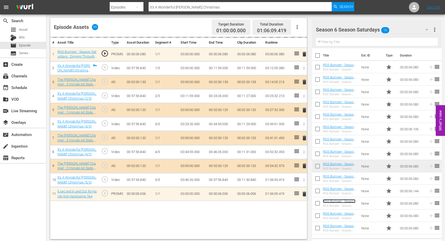
scroll to position [134, 0]
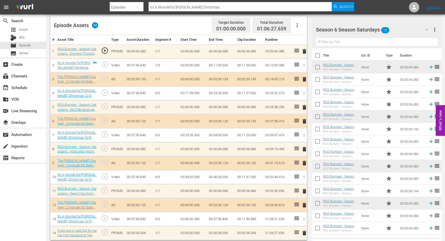
click at [187, 3] on input "It's A Wonderful Red Green Christmas" at bounding box center [240, 7] width 183 height 12
click at [187, 7] on input "It's A Wonderful Red Green Christmas" at bounding box center [240, 7] width 183 height 12
type input "a"
type input "Free Apricots"
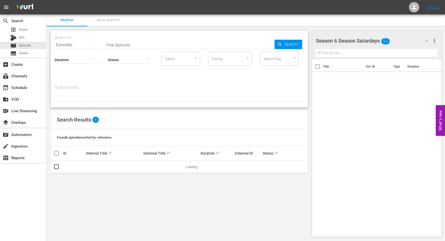
scroll to position [1, 0]
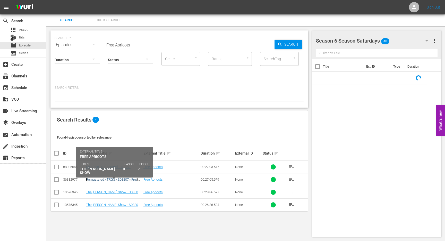
click at [100, 180] on link "Remastered - TRGS - S08E07 - Free Apricots" at bounding box center [112, 181] width 52 height 8
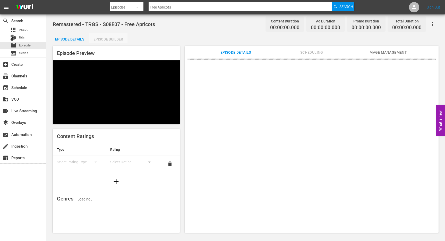
click at [112, 41] on div "Episode Builder" at bounding box center [108, 39] width 39 height 12
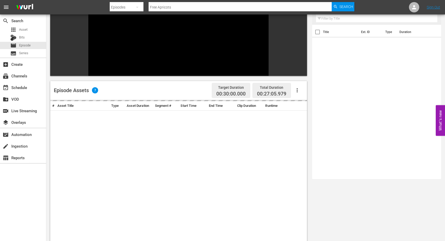
scroll to position [123, 0]
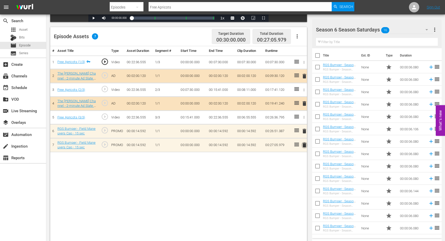
click at [304, 145] on span "delete" at bounding box center [305, 145] width 6 height 6
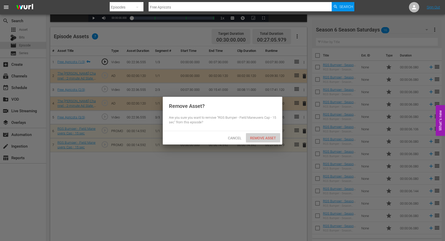
click at [273, 135] on div "Remove Asset" at bounding box center [263, 138] width 34 height 10
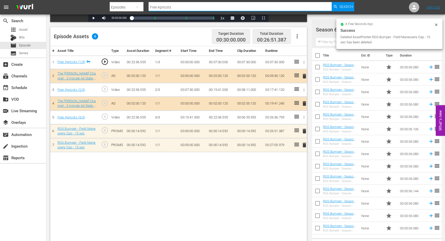
click at [184, 8] on input "Free Apricots" at bounding box center [240, 7] width 183 height 12
click at [184, 7] on input "Free Apricots" at bounding box center [240, 7] width 183 height 12
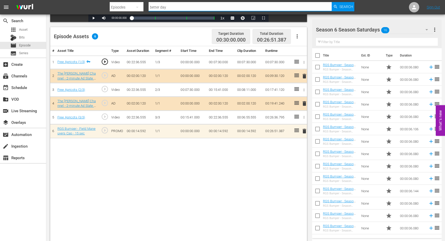
type input "better days"
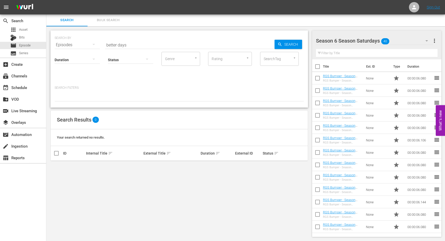
click at [132, 44] on input "better days" at bounding box center [190, 45] width 170 height 12
type input "Better To Give Than Receive"
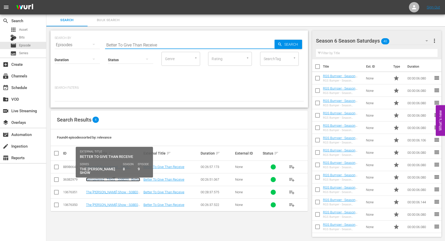
click at [106, 180] on link "Remastered - TRGS - S08E09 - Better To Give Than Receive" at bounding box center [113, 181] width 54 height 8
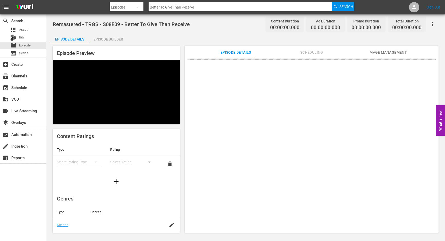
click at [111, 39] on div "Episode Builder" at bounding box center [108, 39] width 39 height 12
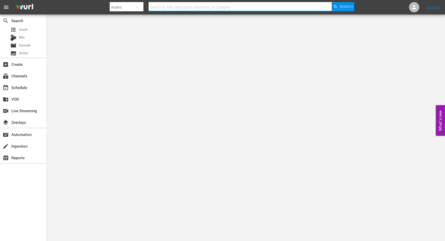
click at [167, 5] on input "text" at bounding box center [240, 7] width 183 height 12
type input "Top10"
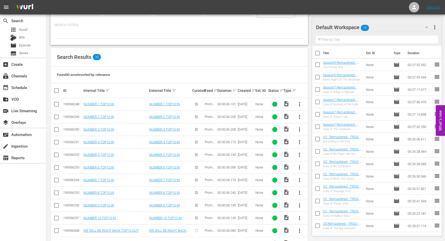
scroll to position [69, 0]
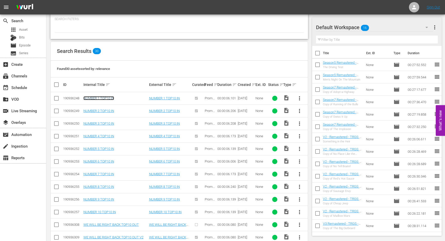
click at [99, 98] on link "NUMBER 1 TOP10 IN" at bounding box center [99, 98] width 31 height 4
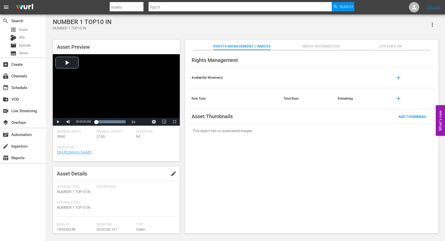
drag, startPoint x: 85, startPoint y: 159, endPoint x: 50, endPoint y: 152, distance: 35.6
click at [50, 152] on div "Asset Preview Video Player is loading. Play Video Play Mute Current Time 00:00:…" at bounding box center [245, 133] width 391 height 193
copy link "[URL][DOMAIN_NAME]"
click at [58, 122] on span "Video Player" at bounding box center [58, 122] width 0 height 0
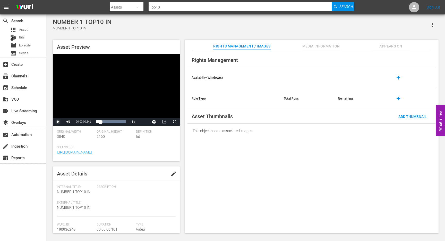
click at [58, 122] on span "Video Player" at bounding box center [58, 122] width 0 height 0
click at [133, 88] on div "Video Player" at bounding box center [116, 86] width 127 height 64
click at [92, 152] on link "[URL][DOMAIN_NAME]" at bounding box center [74, 152] width 35 height 4
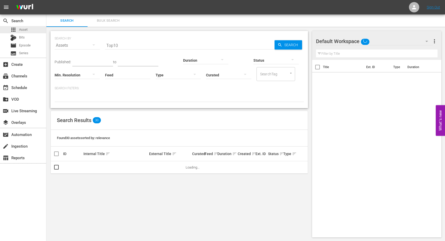
scroll to position [1, 0]
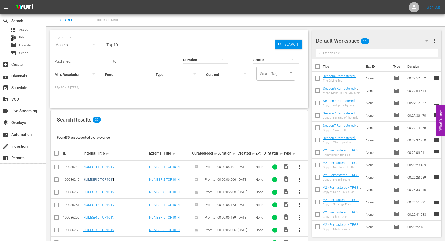
click at [97, 179] on link "NUMBER 2 TOP10 IN" at bounding box center [99, 179] width 31 height 4
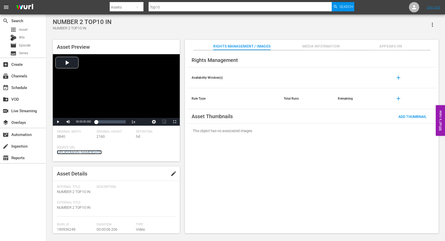
click at [102, 152] on link "[URL][DOMAIN_NAME][DATE]" at bounding box center [79, 152] width 45 height 4
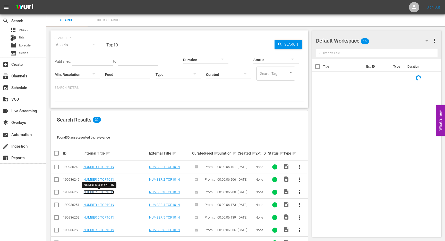
click at [100, 193] on link "NUMBER 3 TOP10 IN" at bounding box center [99, 192] width 31 height 4
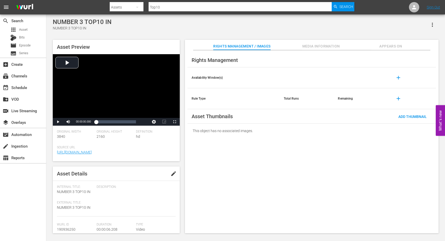
click at [124, 143] on div "Original Height 2160" at bounding box center [117, 138] width 40 height 16
click at [92, 151] on link "[URL][DOMAIN_NAME]" at bounding box center [74, 152] width 35 height 4
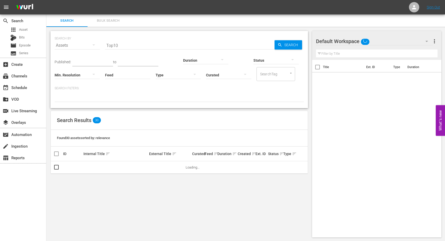
scroll to position [1, 0]
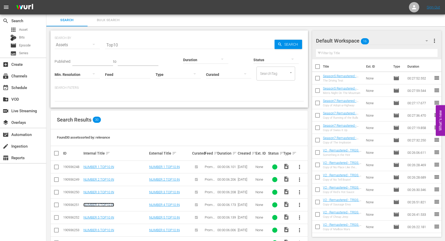
click at [100, 206] on link "NUMBER 4 TOP10 IN" at bounding box center [99, 205] width 31 height 4
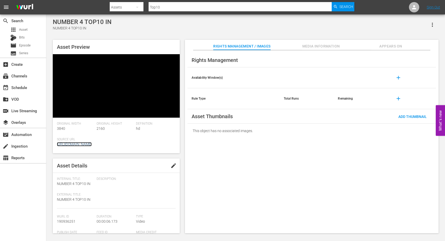
click at [92, 145] on link "[URL][DOMAIN_NAME]" at bounding box center [74, 144] width 35 height 4
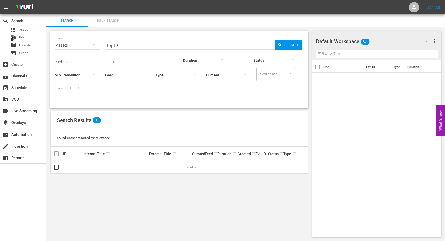
scroll to position [1, 0]
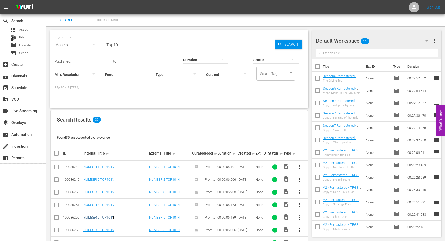
click at [100, 218] on link "NUMBER 5 TOP10 IN" at bounding box center [99, 217] width 31 height 4
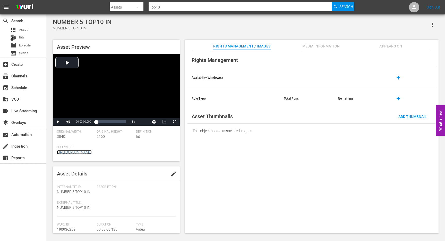
click at [92, 152] on link "[URL][DOMAIN_NAME]" at bounding box center [74, 152] width 35 height 4
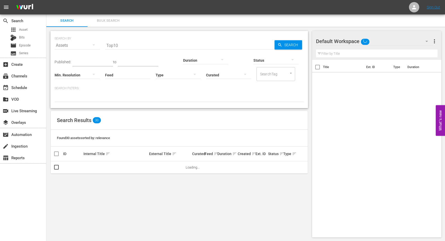
scroll to position [1, 0]
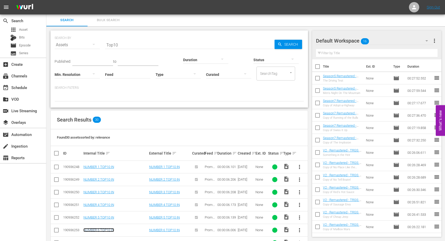
click at [103, 230] on link "NUMBER 6 TOP10 IN" at bounding box center [99, 230] width 31 height 4
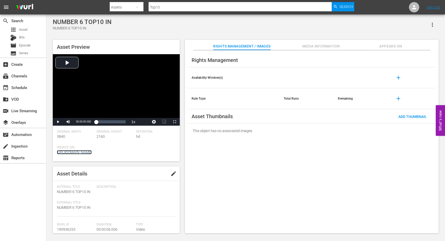
click at [92, 154] on link "[URL][DOMAIN_NAME]" at bounding box center [74, 152] width 35 height 4
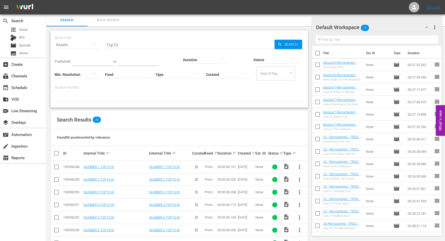
scroll to position [55, 0]
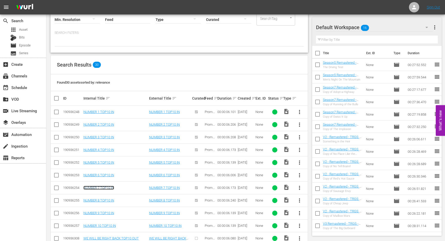
click at [103, 186] on link "NUMBER 7 TOP10 IN" at bounding box center [99, 188] width 31 height 4
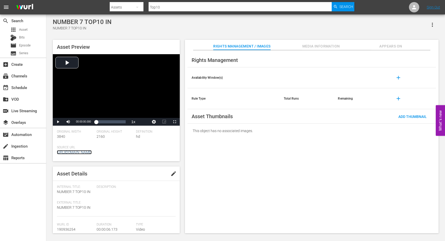
click at [92, 151] on link "[URL][DOMAIN_NAME]" at bounding box center [74, 152] width 35 height 4
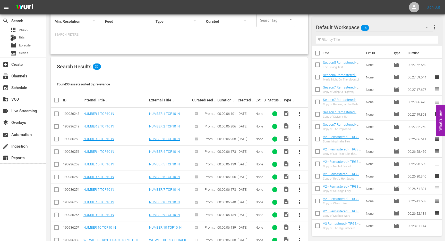
scroll to position [68, 0]
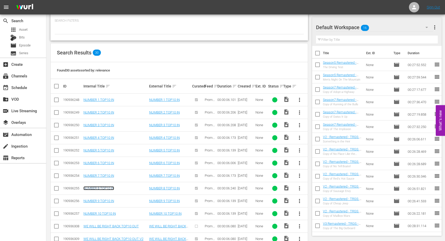
click at [101, 188] on link "NUMBER 8 TOP10 IN" at bounding box center [99, 188] width 31 height 4
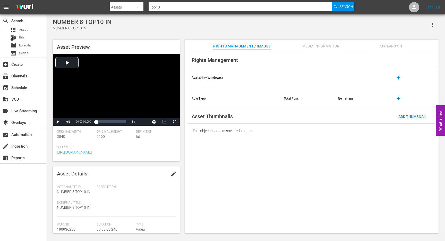
click at [139, 144] on div "Definition hd" at bounding box center [156, 138] width 40 height 16
click at [92, 150] on link "[URL][DOMAIN_NAME]" at bounding box center [74, 152] width 35 height 4
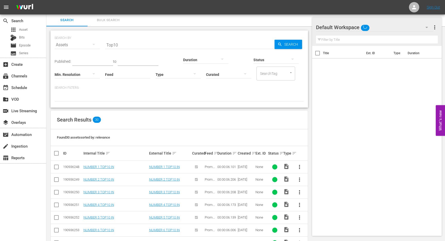
scroll to position [146, 0]
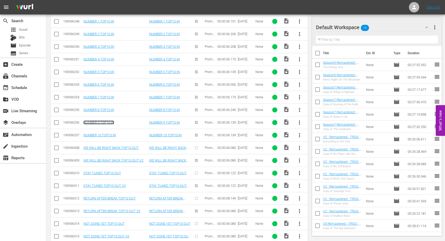
click at [99, 122] on link "NUMBER 9 TOP10 IN" at bounding box center [99, 122] width 31 height 4
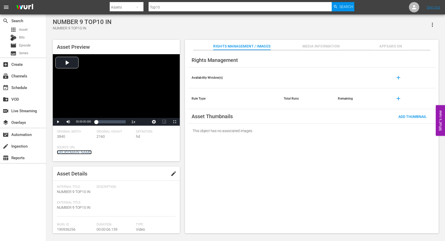
click at [92, 151] on link "[URL][DOMAIN_NAME]" at bounding box center [74, 152] width 35 height 4
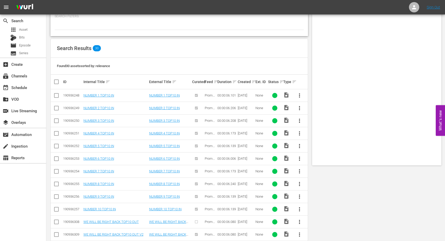
scroll to position [181, 0]
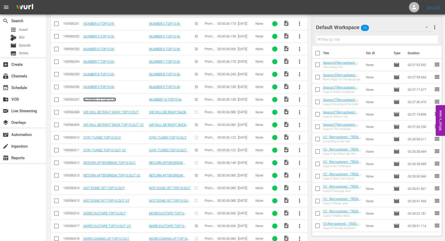
click at [107, 99] on link "NUMBER 10 TOP10 IN" at bounding box center [100, 99] width 32 height 4
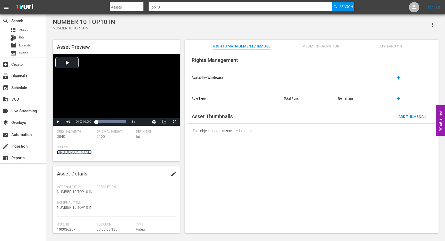
click at [92, 151] on link "[URL][DOMAIN_NAME]" at bounding box center [74, 152] width 35 height 4
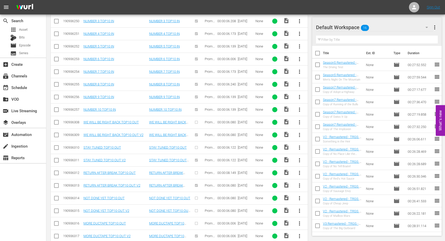
scroll to position [181, 0]
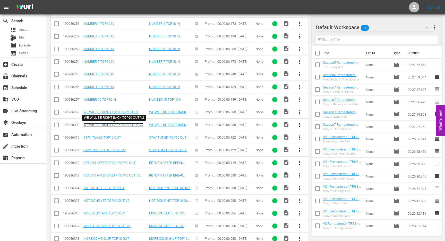
click at [106, 126] on link "WE WILL BE RIGHT BACK TOP10 OUT V2" at bounding box center [114, 125] width 60 height 4
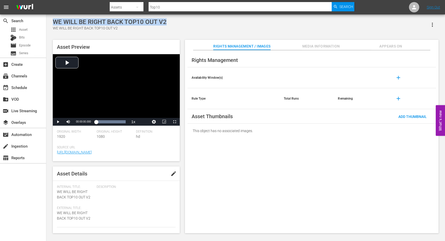
drag, startPoint x: 178, startPoint y: 24, endPoint x: 54, endPoint y: 22, distance: 123.8
click at [54, 22] on div "WE WILL BE RIGHT BACK TOP10 OUT V2 WE WILL BE RIGHT BACK TOP10 OUT V2" at bounding box center [246, 24] width 386 height 13
copy div "WE WILL BE RIGHT BACK TOP10 OUT V2"
click at [92, 154] on link "[URL][DOMAIN_NAME]" at bounding box center [74, 152] width 35 height 4
click at [92, 151] on link "[URL][DOMAIN_NAME]" at bounding box center [74, 152] width 35 height 4
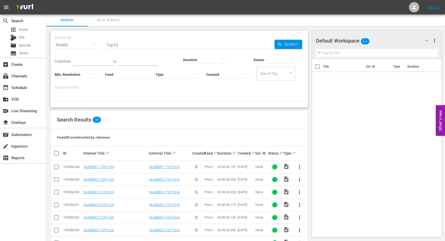
scroll to position [195, 0]
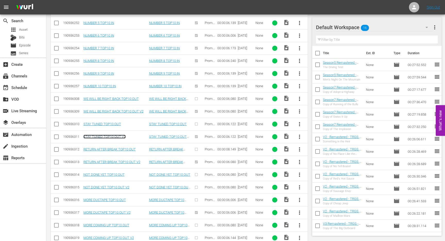
click at [109, 137] on link "STAY TUNED TOP10 OUT V2" at bounding box center [105, 137] width 42 height 4
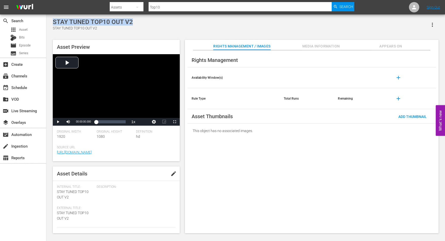
drag, startPoint x: 137, startPoint y: 22, endPoint x: 49, endPoint y: 22, distance: 88.2
click at [49, 22] on div "STAY TUNED TOP10 OUT V2 STAY TUNED TOP10 OUT V2 Asset Preview Video Player is l…" at bounding box center [245, 124] width 399 height 220
copy div "STAY TUNED TOP10 OUT V2"
click at [92, 152] on link "[URL][DOMAIN_NAME]" at bounding box center [74, 152] width 35 height 4
click at [0, 0] on div "menu Search By Assets Search ID, Title, Description, Keywords, or Category Top1…" at bounding box center [222, 117] width 445 height 234
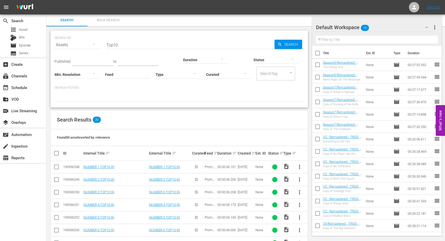
scroll to position [195, 0]
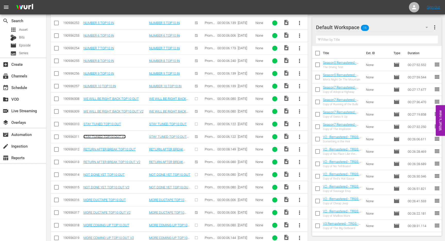
click at [106, 137] on link "STAY TUNED TOP10 OUT V2" at bounding box center [105, 137] width 42 height 4
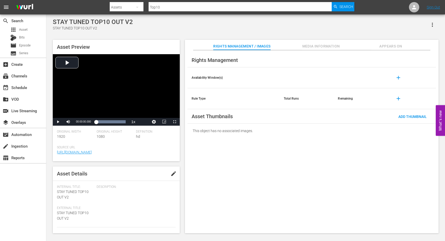
click at [142, 154] on span "[URL][DOMAIN_NAME]" at bounding box center [115, 152] width 116 height 5
click at [92, 153] on link "[URL][DOMAIN_NAME]" at bounding box center [74, 152] width 35 height 4
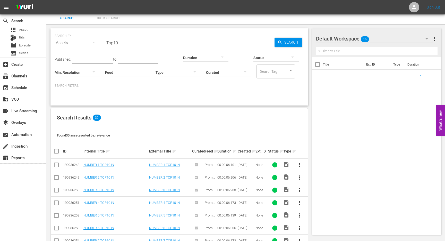
scroll to position [195, 0]
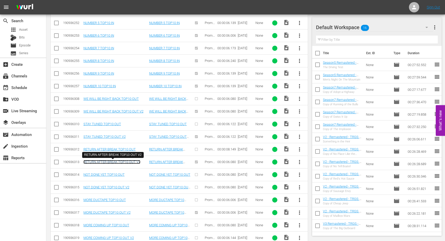
click at [111, 161] on link "RETURN AFTER BREAK TOP10 OUT V2" at bounding box center [112, 162] width 57 height 4
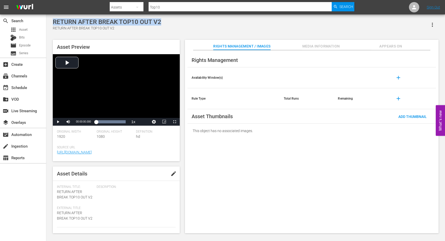
drag, startPoint x: 162, startPoint y: 23, endPoint x: 53, endPoint y: 23, distance: 108.8
click at [53, 23] on div "RETURN AFTER BREAK TOP10 OUT V2 RETURN AFTER BREAK TOP10 OUT V2" at bounding box center [246, 24] width 386 height 13
copy div "RETURN AFTER BREAK TOP10 OUT V2"
click at [92, 152] on link "[URL][DOMAIN_NAME]" at bounding box center [74, 152] width 35 height 4
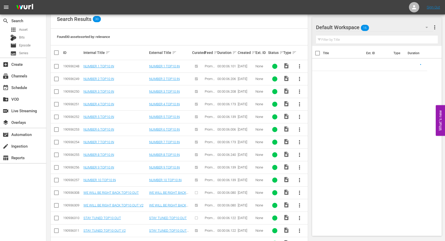
scroll to position [195, 0]
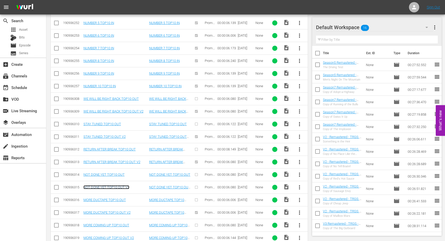
click at [111, 187] on link "NOT DONE YET TOP10 OUT V2" at bounding box center [107, 187] width 46 height 4
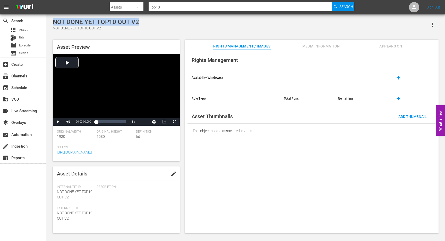
drag, startPoint x: 146, startPoint y: 22, endPoint x: 53, endPoint y: 21, distance: 93.3
click at [53, 21] on div "NOT DONE YET TOP10 OUT V2 NOT DONE YET TOP10 OUT V2" at bounding box center [246, 24] width 386 height 13
copy div "NOT DONE YET TOP10 OUT V2"
click at [100, 155] on span "[URL][DOMAIN_NAME]" at bounding box center [115, 152] width 116 height 5
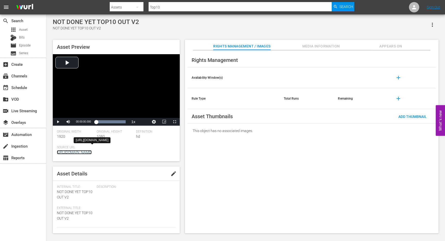
click at [92, 152] on link "[URL][DOMAIN_NAME]" at bounding box center [74, 152] width 35 height 4
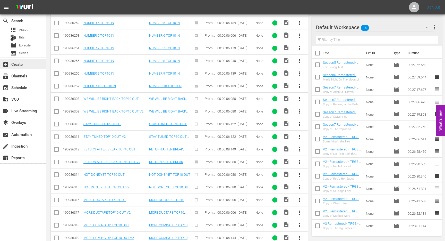
scroll to position [217, 0]
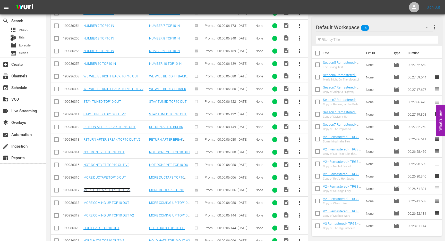
click at [100, 190] on link "MORE DUCTAPE TOP10 OUT V2" at bounding box center [107, 190] width 47 height 4
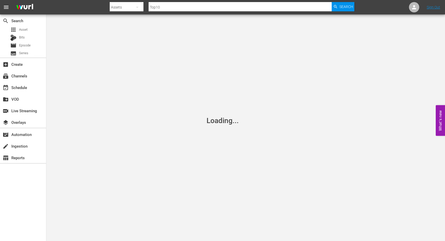
click at [100, 190] on div "Loading..." at bounding box center [222, 120] width 445 height 241
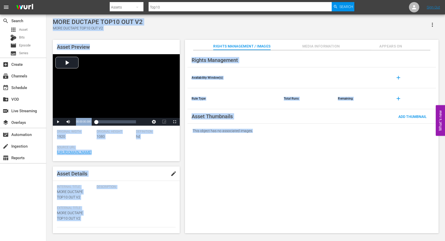
click at [149, 25] on div "MORE DUCTAPE TOP10 OUT V2 MORE DUCTAPE TOP10 OUT V2" at bounding box center [246, 24] width 386 height 13
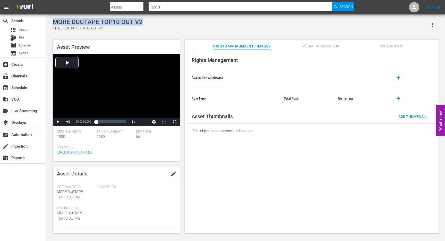
drag, startPoint x: 142, startPoint y: 21, endPoint x: 55, endPoint y: 18, distance: 86.9
click at [55, 18] on div "MORE DUCTAPE TOP10 OUT V2 MORE DUCTAPE TOP10 OUT V2 Asset Preview Video Player …" at bounding box center [245, 124] width 399 height 220
copy div "MORE DUCTAPE TOP10 OUT V2"
click at [92, 153] on link "[URL][DOMAIN_NAME]" at bounding box center [74, 152] width 35 height 4
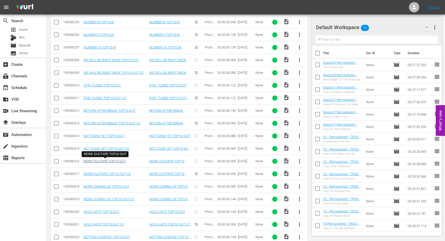
scroll to position [241, 0]
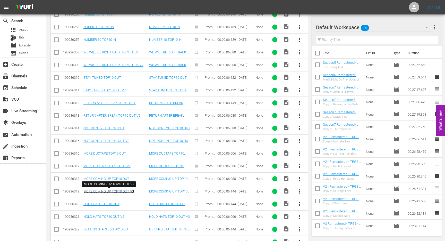
click at [103, 192] on link "MORE COMING UP TOP10 OUT V2" at bounding box center [109, 191] width 51 height 4
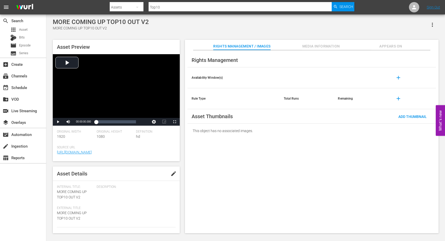
click at [148, 21] on div "MORE COMING UP TOP10 OUT V2 MORE COMING UP TOP10 OUT V2" at bounding box center [246, 24] width 386 height 13
drag, startPoint x: 152, startPoint y: 21, endPoint x: 55, endPoint y: 21, distance: 96.9
click at [55, 21] on div "MORE COMING UP TOP10 OUT V2 MORE COMING UP TOP10 OUT V2" at bounding box center [246, 24] width 386 height 13
copy div "MORE COMING UP TOP10 OUT V2"
click at [135, 43] on div "Asset Preview Video Player is loading. Play Video Play Mute Current Time 00:00:…" at bounding box center [116, 100] width 127 height 121
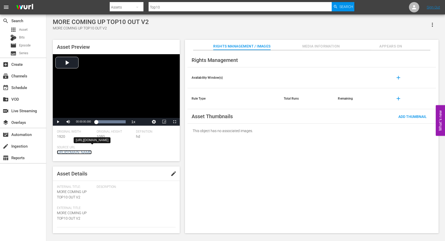
click at [92, 152] on link "[URL][DOMAIN_NAME]" at bounding box center [74, 152] width 35 height 4
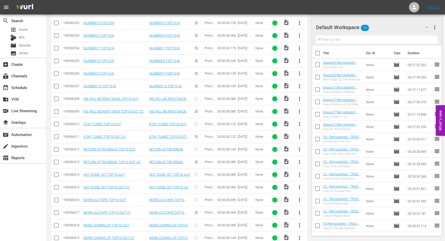
scroll to position [309, 0]
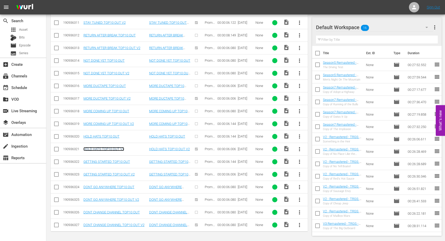
click at [110, 148] on link "HOLD HATS TOP10 OUT V2" at bounding box center [104, 149] width 41 height 4
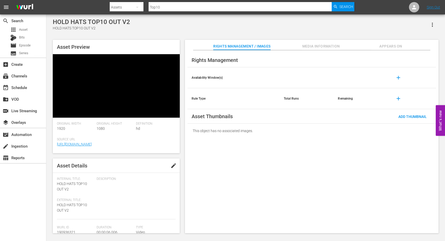
click at [137, 26] on div "HOLD HATS TOP10 OUT V2 HOLD HATS TOP10 OUT V2" at bounding box center [246, 24] width 386 height 13
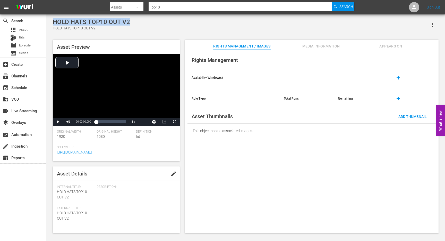
drag, startPoint x: 136, startPoint y: 23, endPoint x: 51, endPoint y: 22, distance: 84.8
click at [51, 22] on div "HOLD HATS TOP10 OUT V2 HOLD HATS TOP10 OUT V2 Asset Preview Video Player is loa…" at bounding box center [245, 124] width 391 height 212
copy div "HOLD HATS TOP10 OUT V2"
click at [92, 150] on link "[URL][DOMAIN_NAME]" at bounding box center [74, 152] width 35 height 4
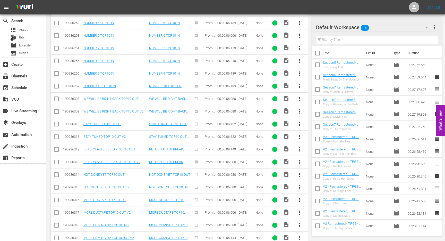
scroll to position [309, 0]
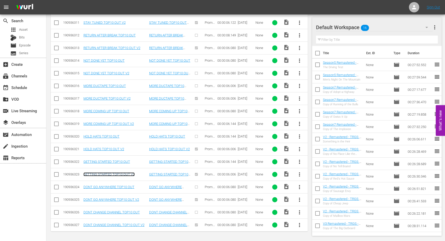
click at [104, 173] on link "GETTING STARTED TOP10 OUT V2" at bounding box center [109, 174] width 51 height 4
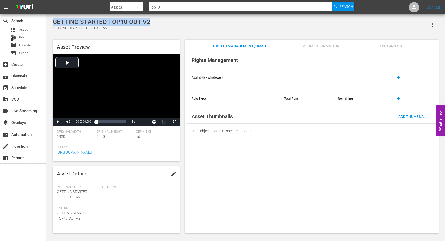
drag, startPoint x: 154, startPoint y: 21, endPoint x: 51, endPoint y: 22, distance: 103.4
click at [51, 22] on div "GETTING STARTED TOP10 OUT V2 GETTING STARTED TOP10 OUT V2 Asset Preview Video P…" at bounding box center [245, 124] width 391 height 212
copy div "GETTING STARTED TOP10 OUT V2"
click at [92, 150] on link "[URL][DOMAIN_NAME]" at bounding box center [74, 152] width 35 height 4
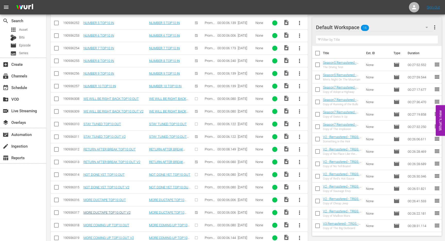
scroll to position [309, 0]
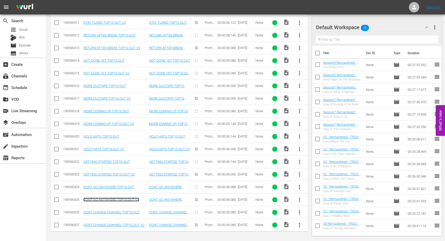
click at [103, 200] on link "DONT GO ANYWHERE TOP10 OUT V2" at bounding box center [112, 199] width 56 height 4
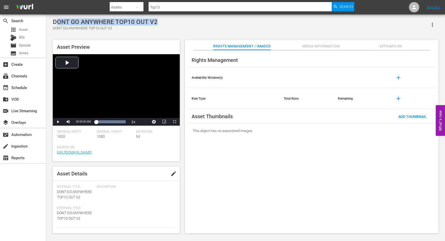
drag, startPoint x: 163, startPoint y: 25, endPoint x: 55, endPoint y: 22, distance: 107.8
click at [55, 22] on div "DONT GO ANYWHERE TOP10 OUT V2 DONT GO ANYWHERE TOP10 OUT V2" at bounding box center [246, 24] width 386 height 13
drag, startPoint x: 53, startPoint y: 22, endPoint x: 178, endPoint y: 22, distance: 124.5
click at [178, 22] on div "DONT GO ANYWHERE TOP10 OUT V2 DONT GO ANYWHERE TOP10 OUT V2" at bounding box center [246, 24] width 386 height 13
copy div "DONT GO ANYWHERE TOP10 OUT V2"
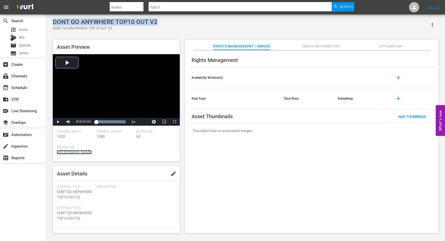
click at [92, 152] on link "[URL][DOMAIN_NAME]" at bounding box center [74, 152] width 35 height 4
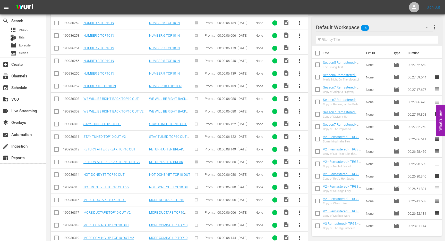
scroll to position [309, 0]
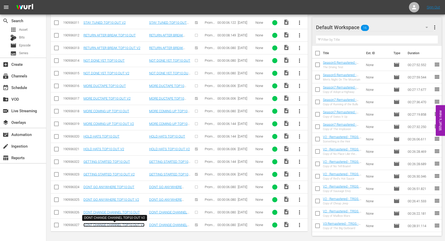
click at [101, 223] on link "DONT CHANGE CHANNEL TOP10 OUT V2" at bounding box center [114, 225] width 61 height 4
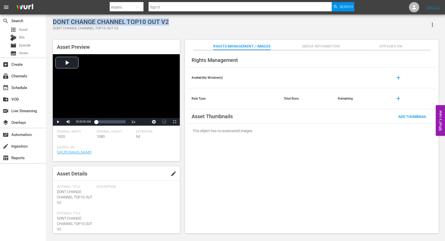
drag, startPoint x: 172, startPoint y: 22, endPoint x: 47, endPoint y: 22, distance: 125.0
click at [47, 22] on div "DONT CHANGE CHANNEL TOP10 OUT V2 DONT CHANGE CHANNEL TOP10 OUT V2 Asset Preview…" at bounding box center [245, 124] width 399 height 220
click at [92, 152] on link "[URL][DOMAIN_NAME]" at bounding box center [74, 152] width 35 height 4
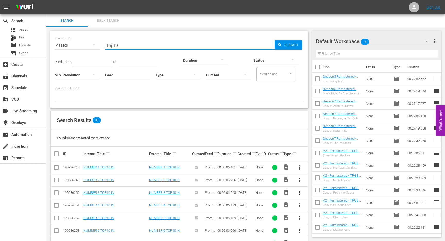
click at [123, 47] on input "Top10" at bounding box center [190, 45] width 170 height 12
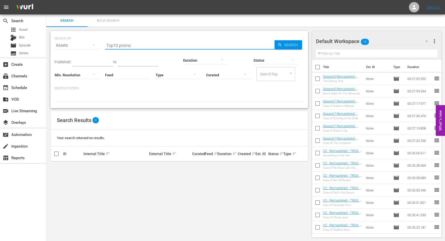
drag, startPoint x: 137, startPoint y: 45, endPoint x: 123, endPoint y: 46, distance: 13.7
click at [123, 46] on input "Top10 promo" at bounding box center [190, 45] width 170 height 12
click at [113, 46] on input "Top10 bumper" at bounding box center [190, 45] width 170 height 12
click at [145, 42] on input "Top 10 bumper" at bounding box center [190, 45] width 170 height 12
drag, startPoint x: 137, startPoint y: 47, endPoint x: 118, endPoint y: 47, distance: 19.1
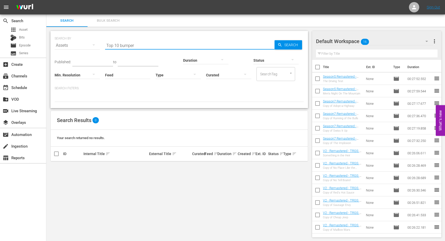
click at [118, 47] on input "Top 10 bumper" at bounding box center [190, 45] width 170 height 12
type input "Top 10"
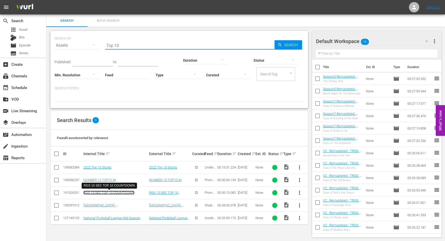
click at [104, 192] on link "RGS 15 SEC TOP 10 COUNTDOWN" at bounding box center [109, 193] width 51 height 4
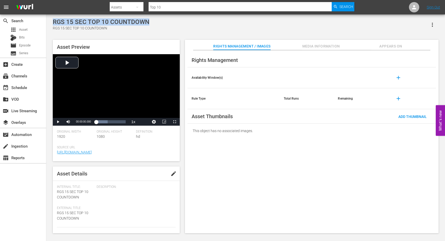
drag, startPoint x: 151, startPoint y: 24, endPoint x: 51, endPoint y: 21, distance: 99.8
click at [51, 21] on div "RGS 15 SEC TOP 10 COUNTDOWN RGS 15 SEC TOP 10 COUNTDOWN Asset Preview Video Pla…" at bounding box center [245, 124] width 391 height 212
click at [92, 154] on link "[URL][DOMAIN_NAME]" at bounding box center [74, 152] width 35 height 4
